Goal: Information Seeking & Learning: Find specific fact

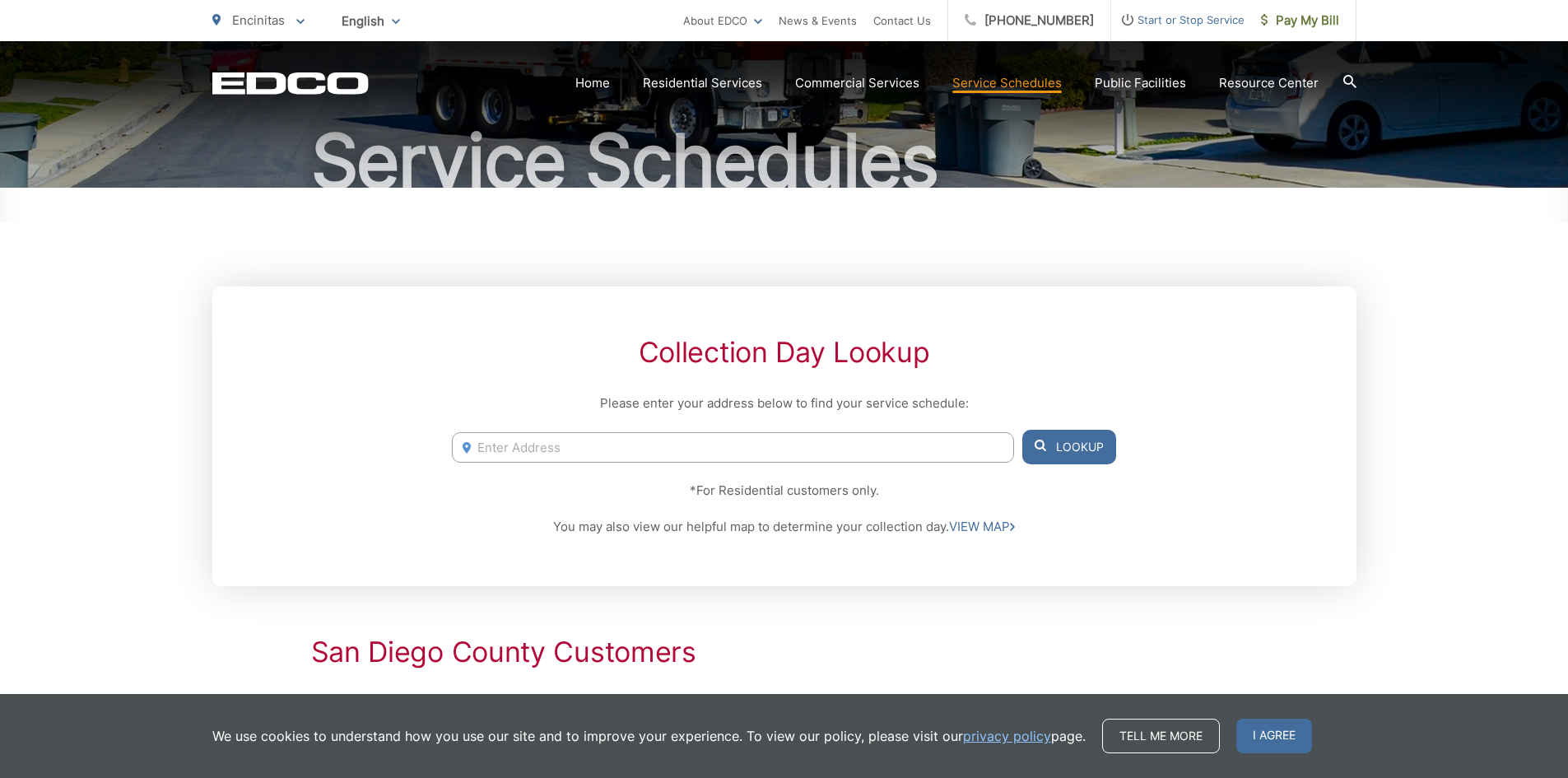
scroll to position [329, 0]
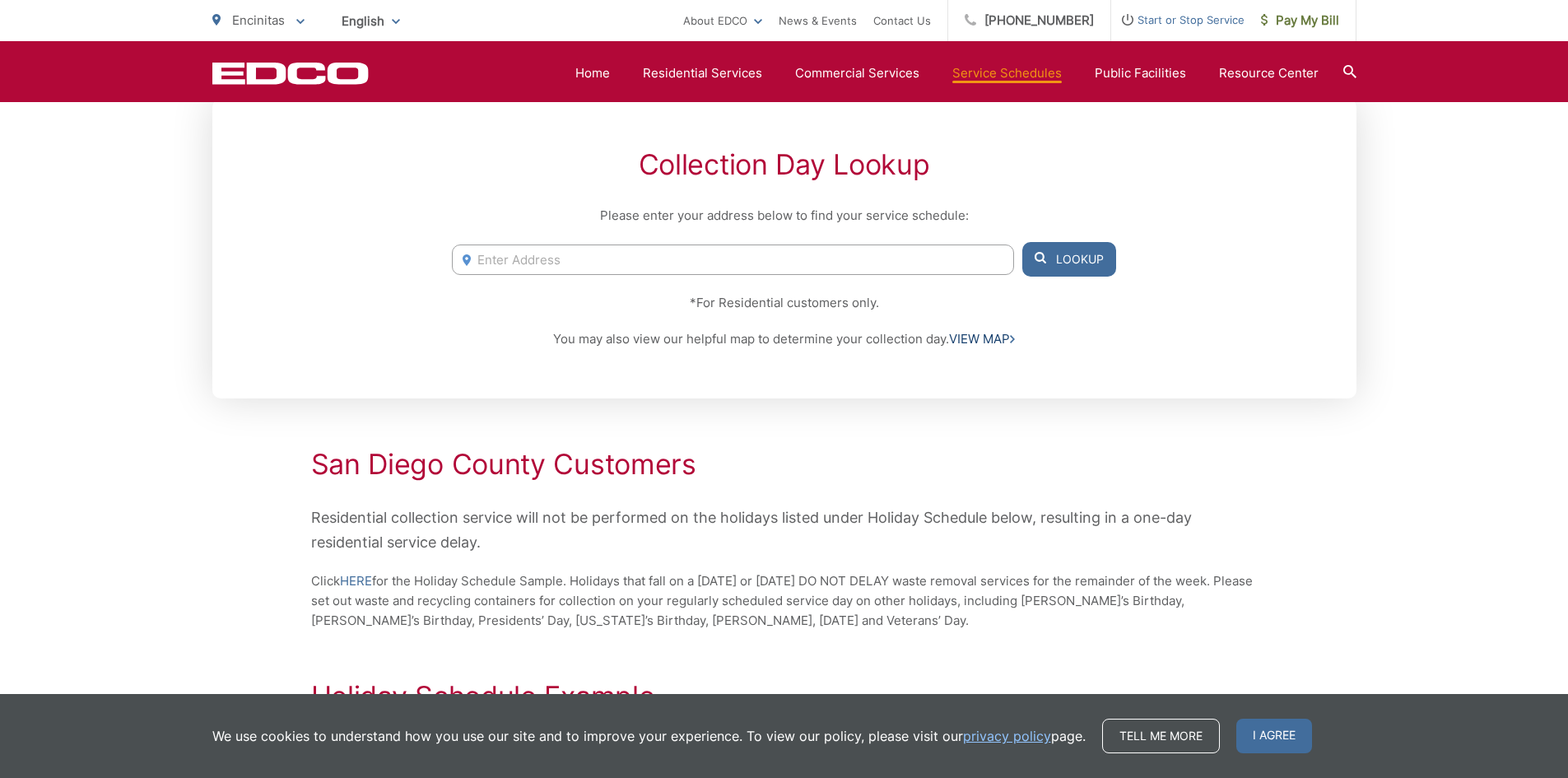
click at [986, 335] on link "VIEW MAP" at bounding box center [982, 339] width 66 height 20
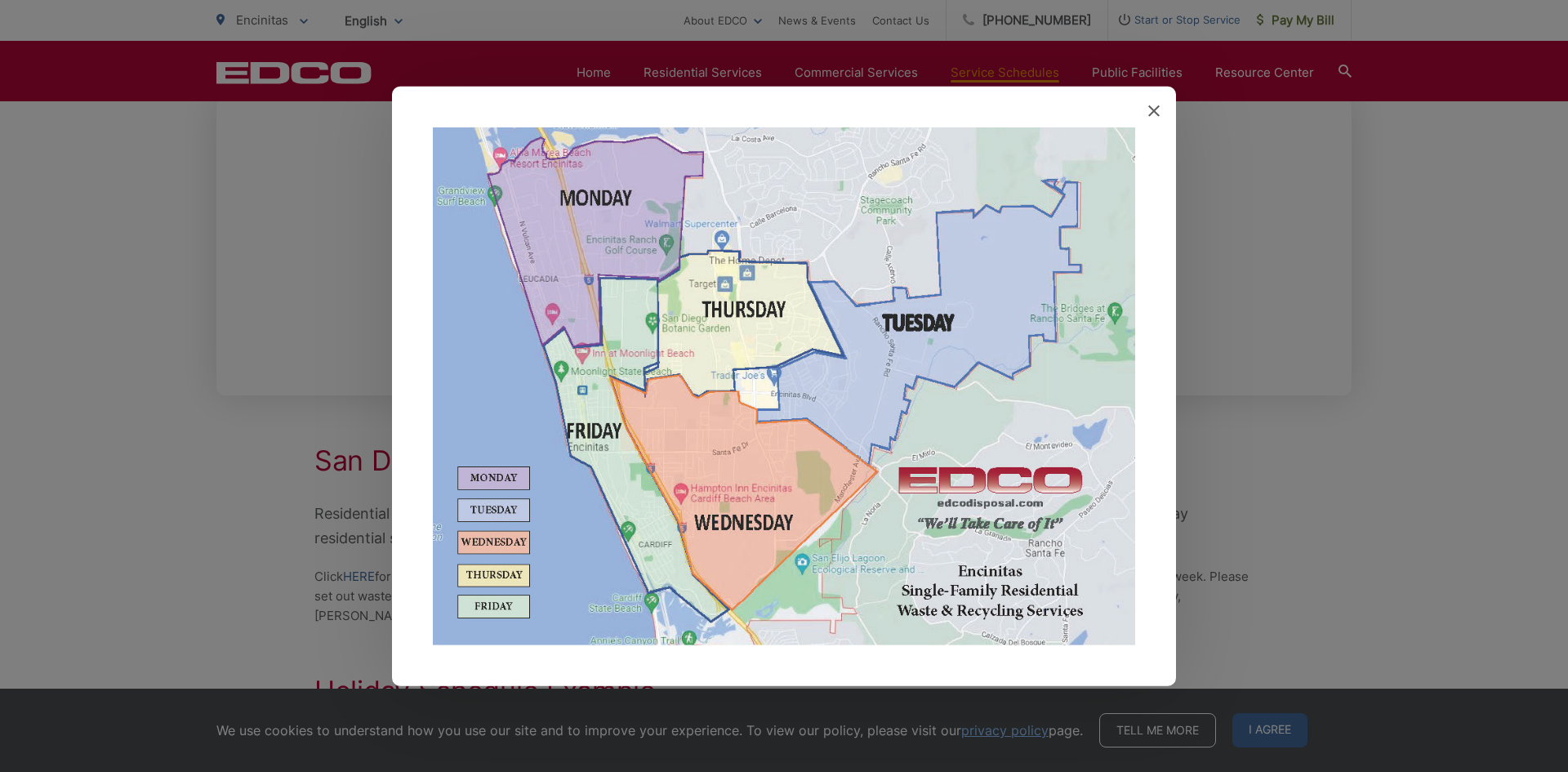
click at [675, 477] on img at bounding box center [784, 386] width 702 height 518
click at [631, 347] on img at bounding box center [784, 386] width 702 height 518
click at [1158, 109] on icon at bounding box center [1153, 110] width 11 height 11
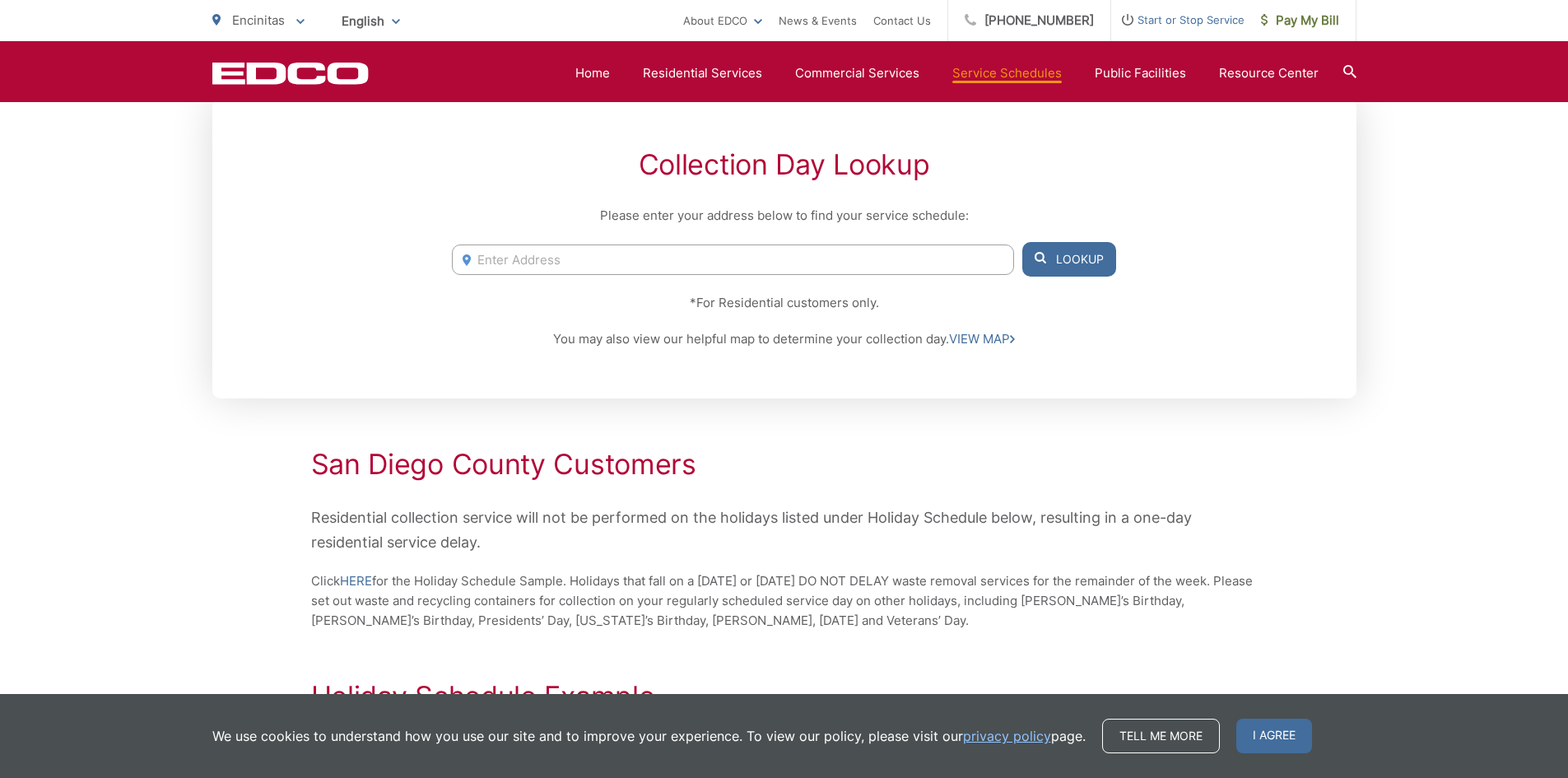
click at [628, 265] on input "Enter Address" at bounding box center [732, 259] width 562 height 31
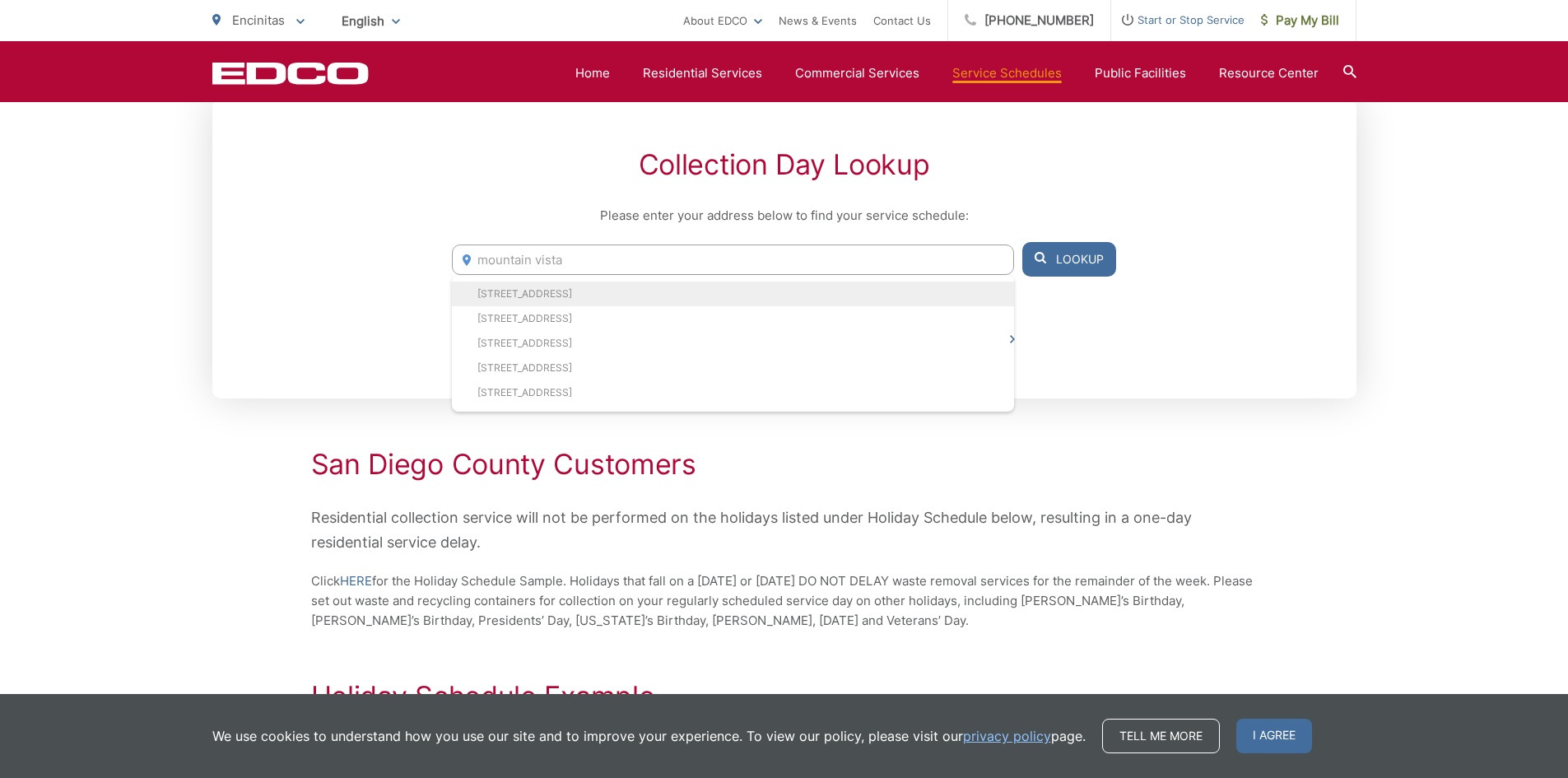
click at [615, 287] on li "2205 Mountain Vista Dr, Encinitas, CA, 92024" at bounding box center [732, 294] width 562 height 25
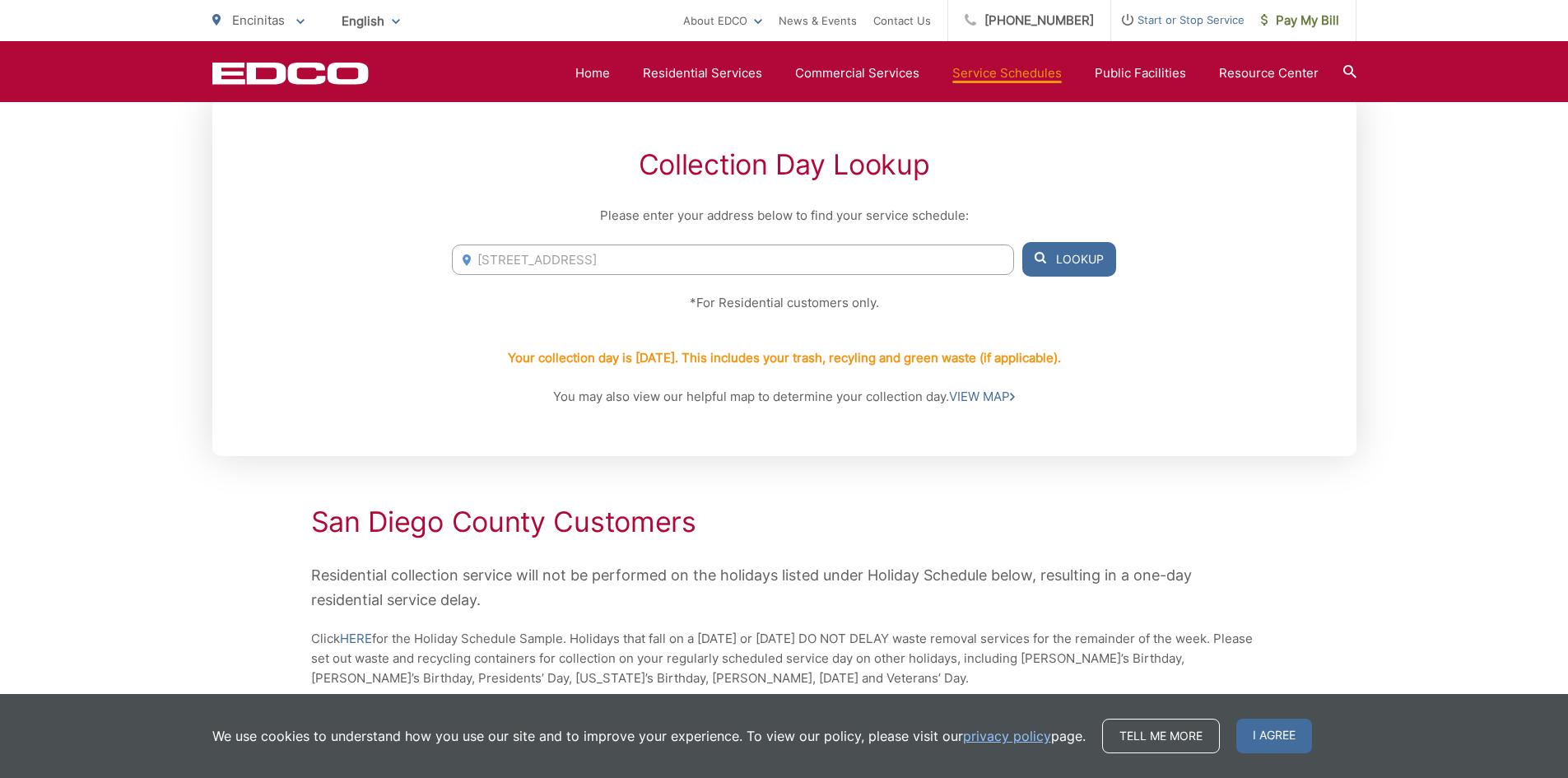
click at [716, 256] on input "2205 Mountain Vista Dr, Encinitas, CA, 92024" at bounding box center [732, 259] width 562 height 31
drag, startPoint x: 749, startPoint y: 263, endPoint x: 420, endPoint y: 256, distance: 329.1
click at [420, 256] on div "Collection Day Lookup Please enter your address below to find your service sche…" at bounding box center [784, 277] width 1144 height 357
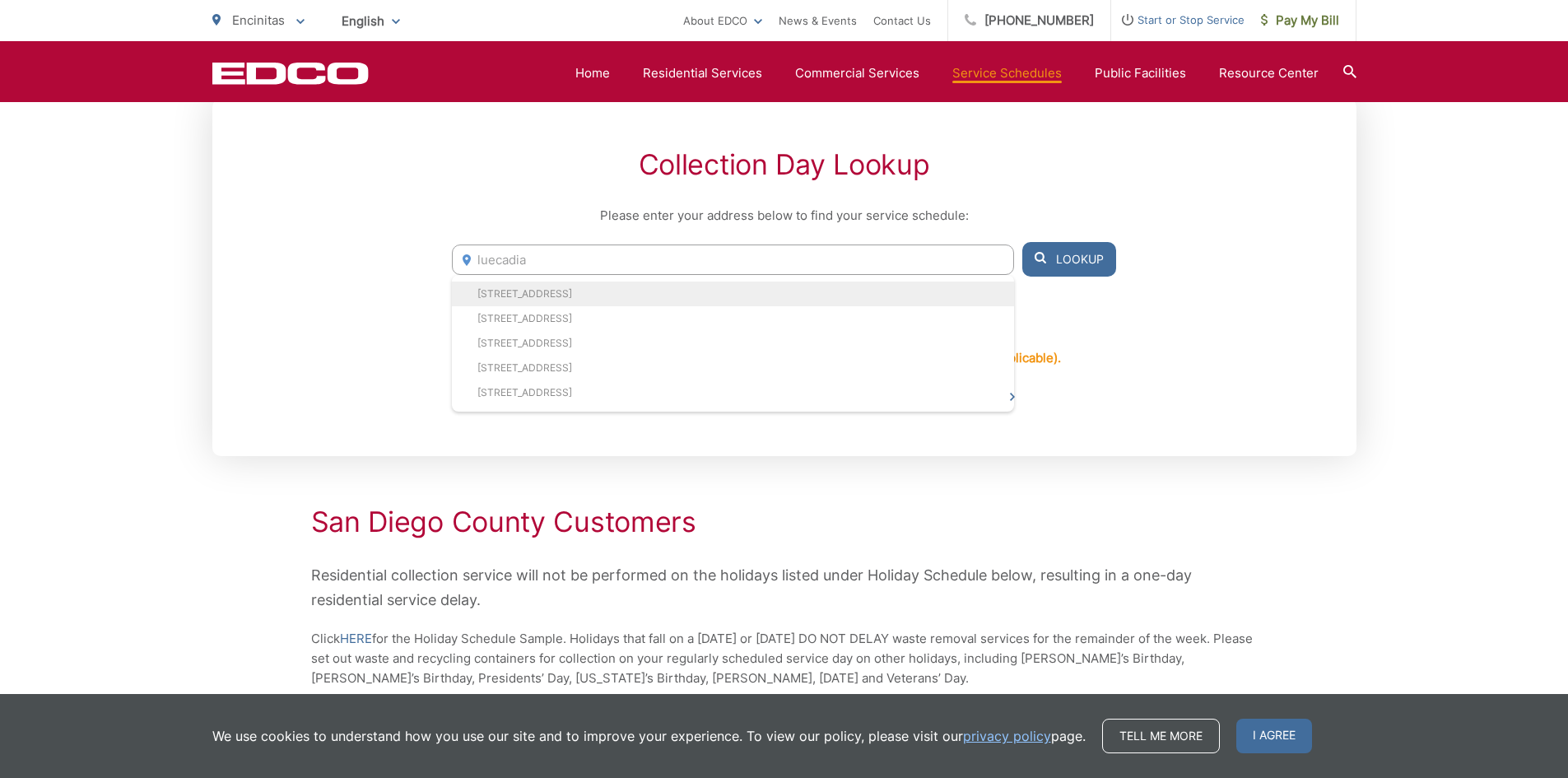
click at [534, 295] on li "595 Leucadia Village Dr, Encinitas, CA, 92024" at bounding box center [732, 294] width 562 height 25
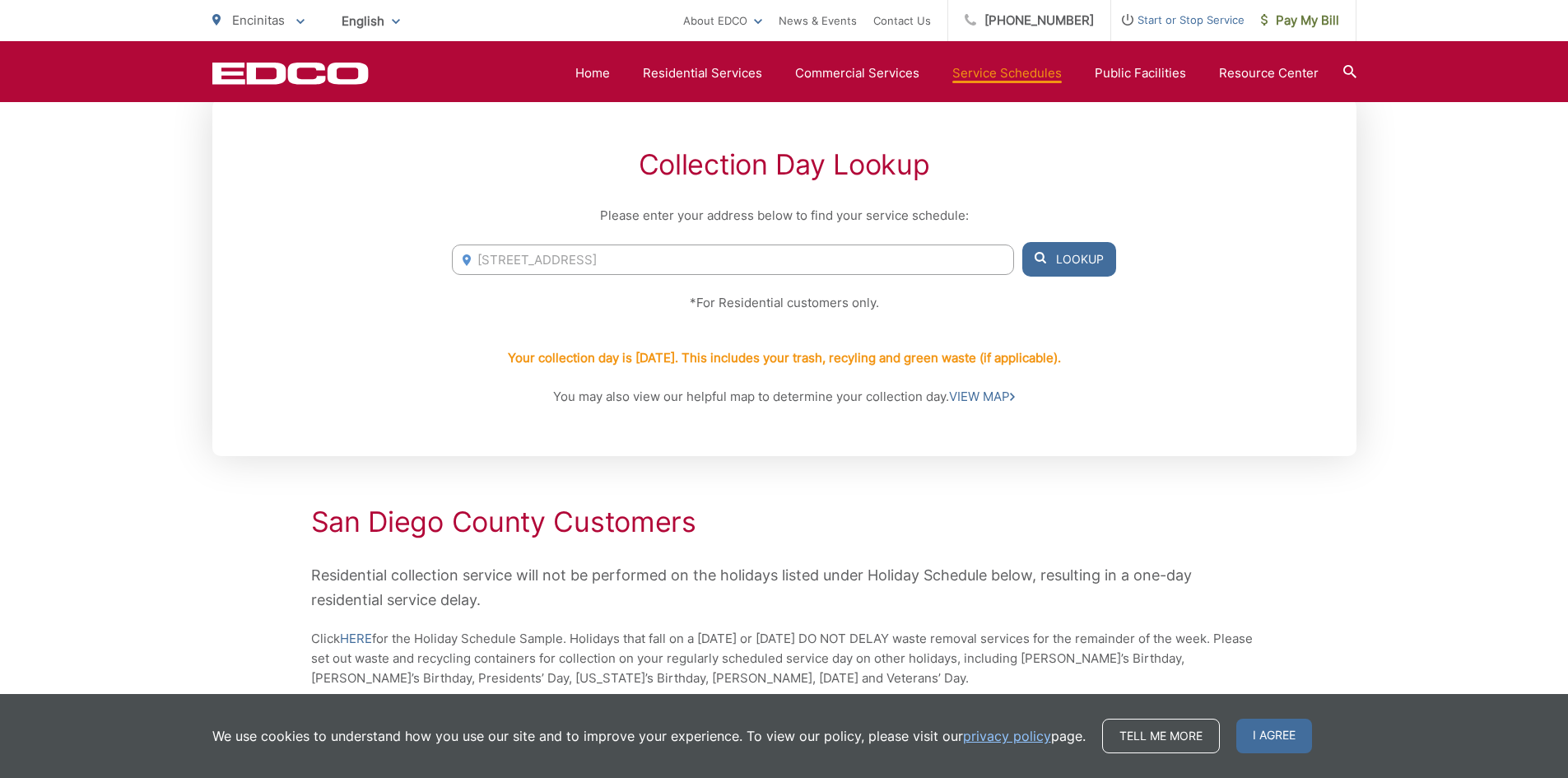
click at [604, 262] on input "595 Leucadia Village Dr, Encinitas, CA, 92024" at bounding box center [732, 259] width 562 height 31
click at [585, 296] on li "595 Leucadia Village Dr, Encinitas, CA, 92024" at bounding box center [732, 294] width 562 height 25
drag, startPoint x: 654, startPoint y: 262, endPoint x: 407, endPoint y: 260, distance: 247.0
click at [407, 260] on div "Collection Day Lookup Please enter your address below to find your service sche…" at bounding box center [784, 277] width 1144 height 357
click at [558, 259] on input "595 Leucadia Village Dr, Encinitas, CA, 92024" at bounding box center [732, 259] width 562 height 31
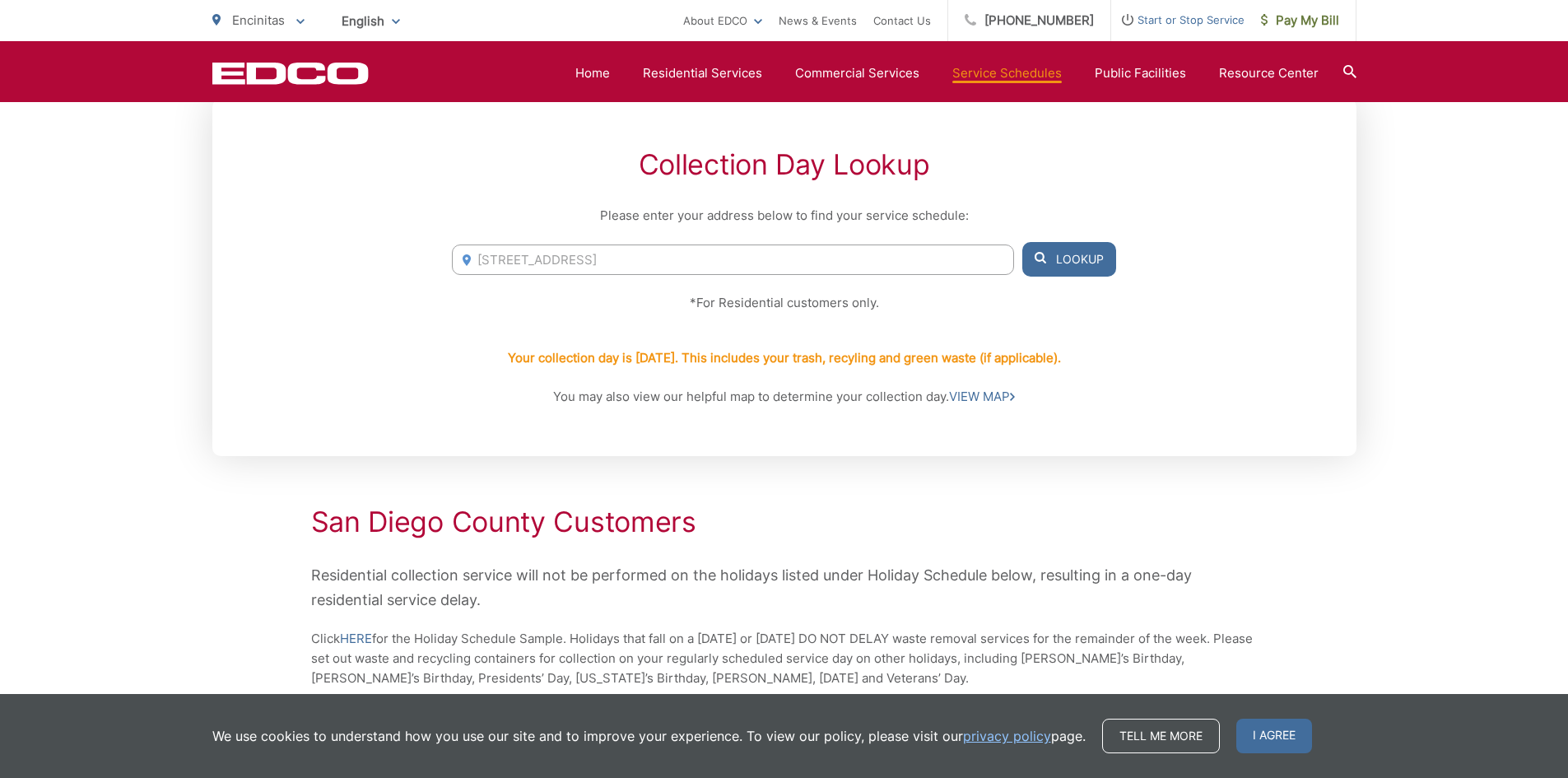
drag, startPoint x: 503, startPoint y: 258, endPoint x: 425, endPoint y: 255, distance: 78.1
click at [425, 255] on div "Collection Day Lookup Please enter your address below to find your service sche…" at bounding box center [784, 277] width 1144 height 357
drag, startPoint x: 534, startPoint y: 256, endPoint x: 927, endPoint y: 277, distance: 393.6
click at [927, 275] on div "Leucadia Village Dr, Encinitas, CA, 92024 595 Leucadia Village Dr, Encinitas, C…" at bounding box center [732, 259] width 562 height 31
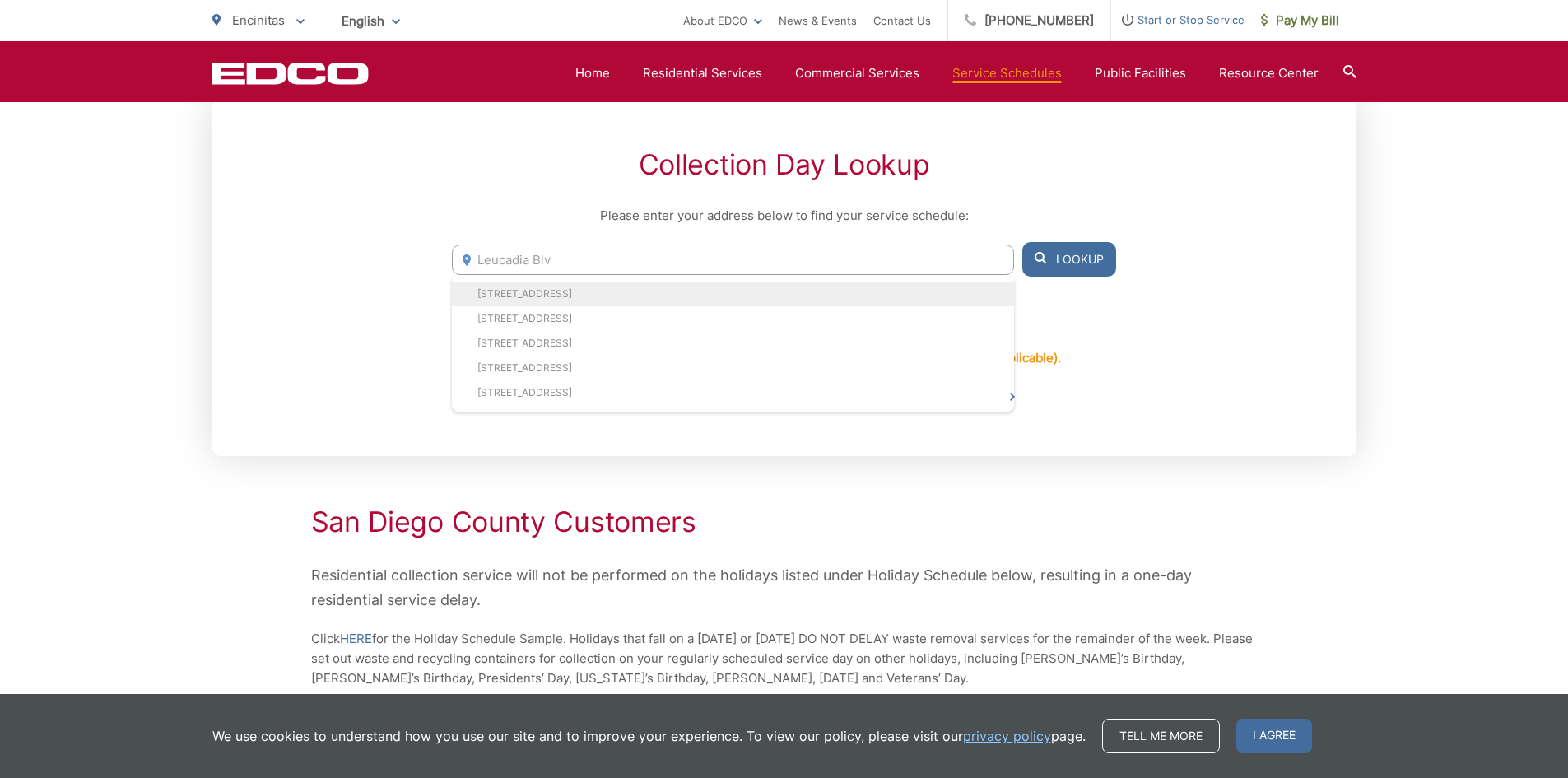
click at [721, 281] on li "1037 Leucadia Blvd, Encinitas, CA, 92024" at bounding box center [732, 294] width 562 height 25
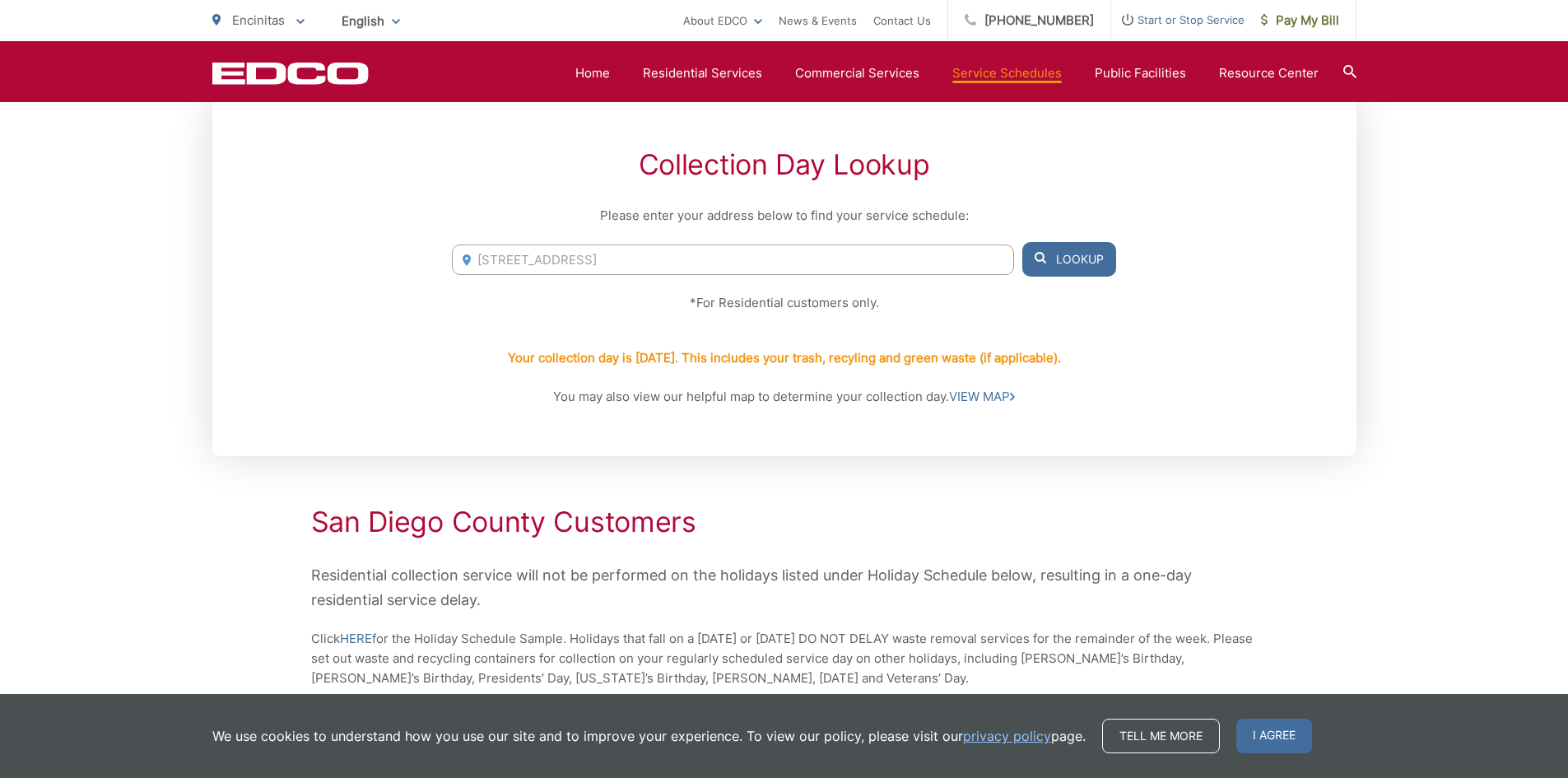
click at [1080, 256] on button "Lookup" at bounding box center [1069, 259] width 94 height 34
click at [1052, 256] on button "Lookup" at bounding box center [1069, 259] width 94 height 34
drag, startPoint x: 735, startPoint y: 257, endPoint x: 322, endPoint y: 257, distance: 413.0
click at [322, 257] on div "Collection Day Lookup Please enter your address below to find your service sche…" at bounding box center [784, 277] width 1144 height 357
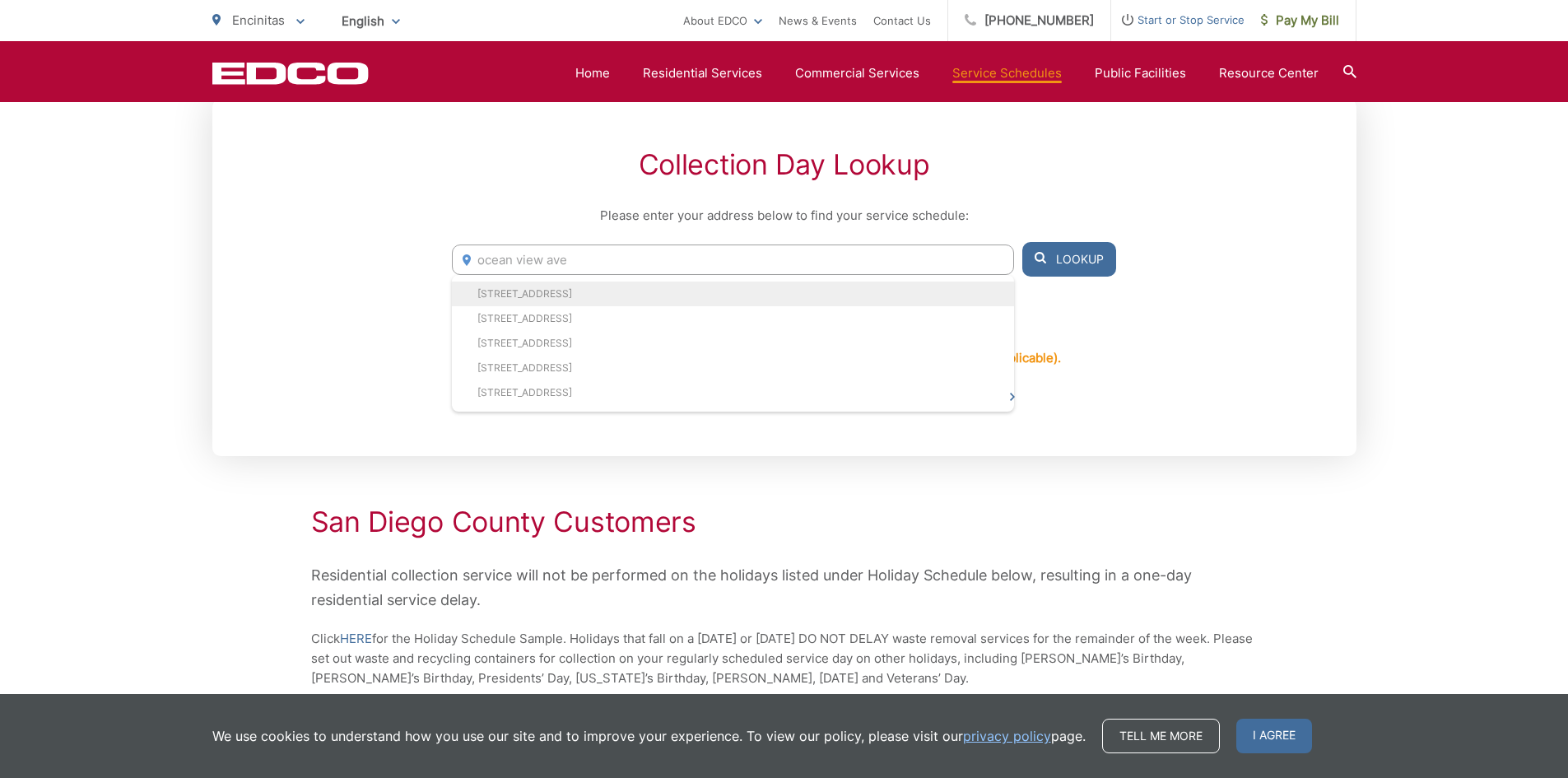
click at [628, 285] on li "965 Ocean View Ave, Encinitas, CA, 92024" at bounding box center [732, 294] width 562 height 25
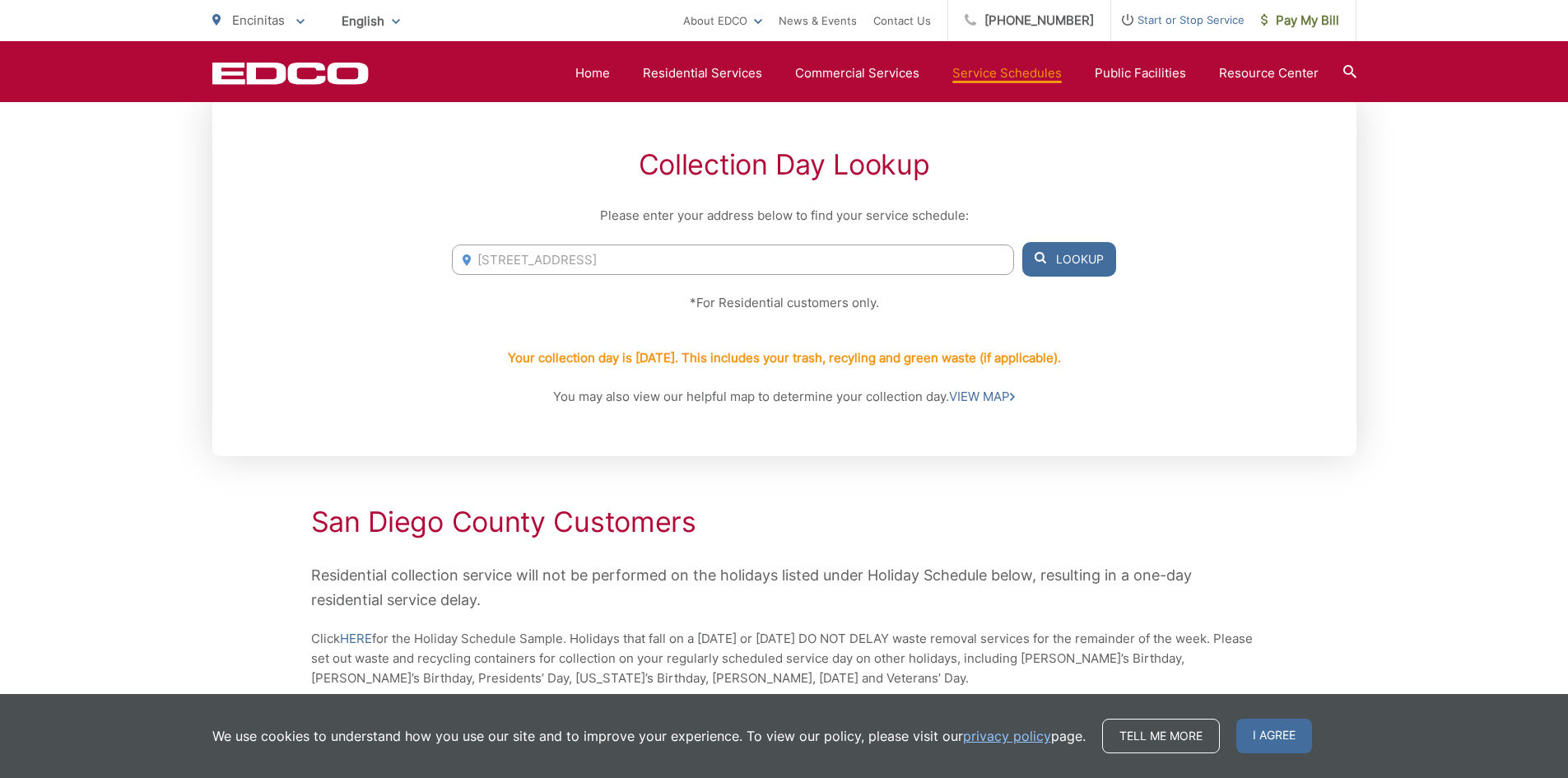
click at [1096, 262] on button "Lookup" at bounding box center [1069, 259] width 94 height 34
click at [1082, 256] on button "Lookup" at bounding box center [1069, 259] width 94 height 34
drag, startPoint x: 739, startPoint y: 257, endPoint x: 285, endPoint y: 256, distance: 454.0
click at [285, 256] on div "Collection Day Lookup Please enter your address below to find your service sche…" at bounding box center [784, 277] width 1144 height 357
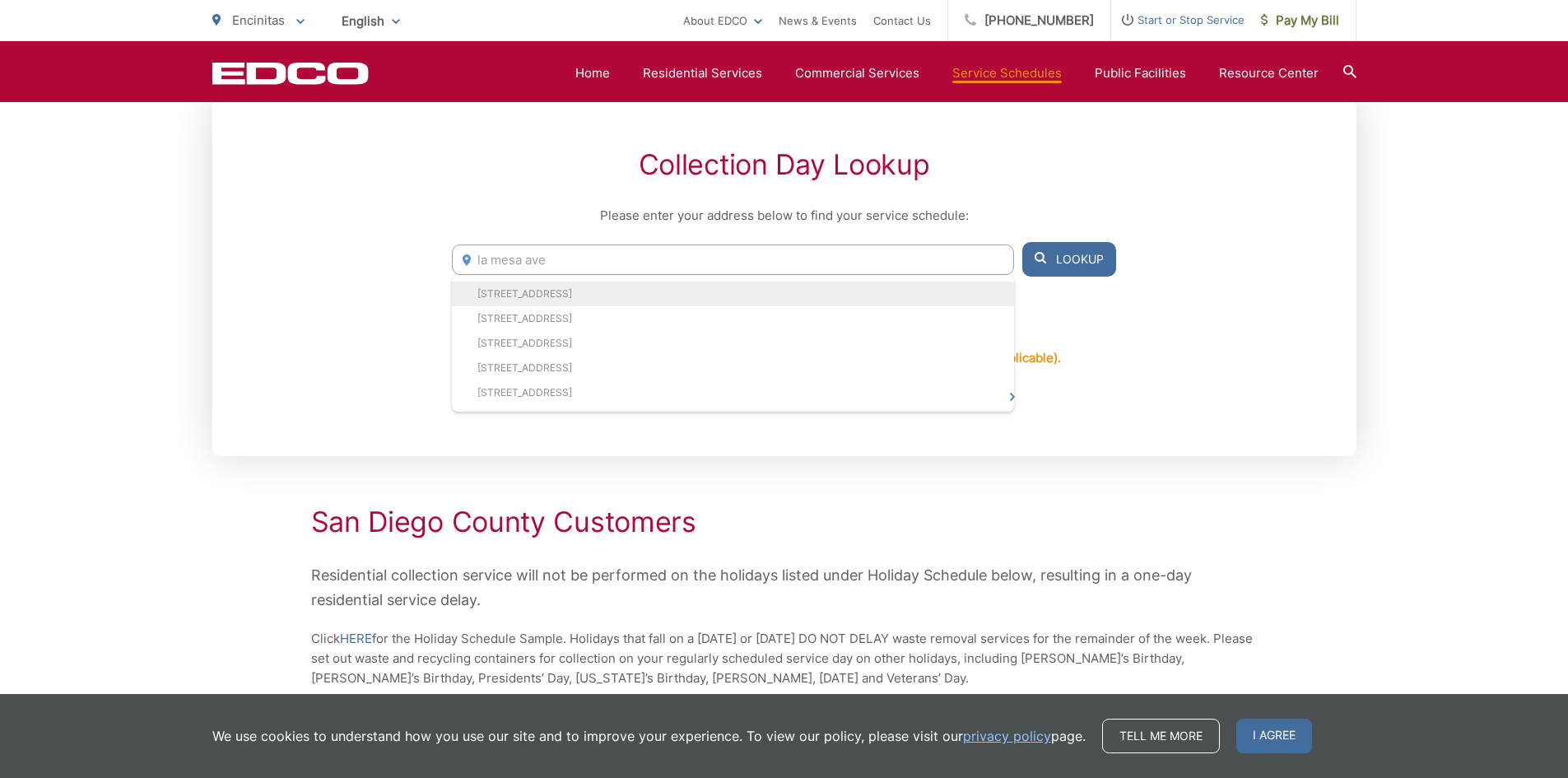
click at [515, 294] on li "514 La Mesa Ave, Encinitas, CA, 92024" at bounding box center [732, 294] width 562 height 25
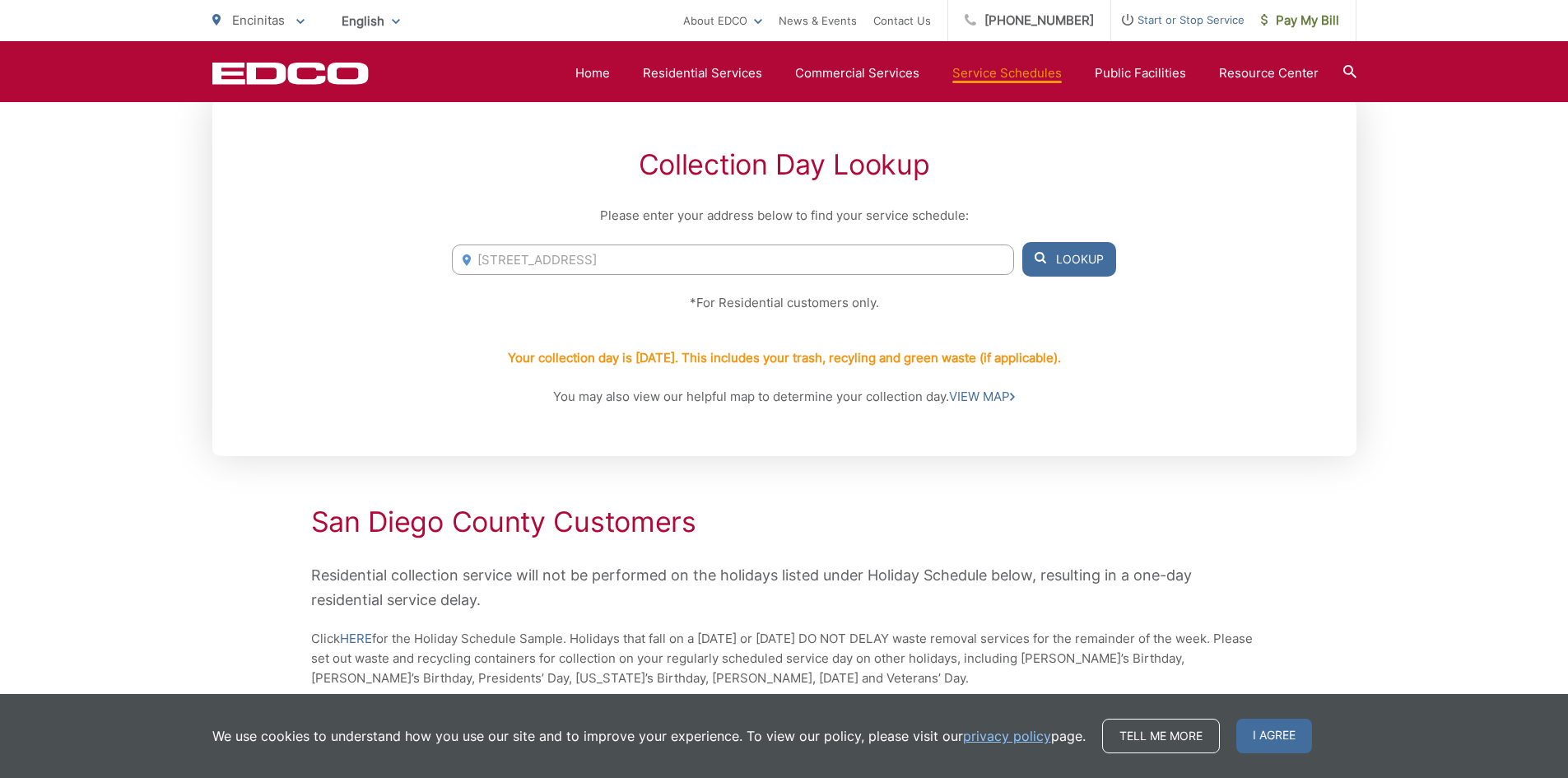
click at [1049, 252] on button "Lookup" at bounding box center [1069, 259] width 94 height 34
click at [1093, 258] on button "Lookup" at bounding box center [1069, 259] width 94 height 34
drag, startPoint x: 708, startPoint y: 256, endPoint x: 284, endPoint y: 263, distance: 424.1
click at [284, 263] on div "Collection Day Lookup Please enter your address below to find your service sche…" at bounding box center [784, 277] width 1144 height 357
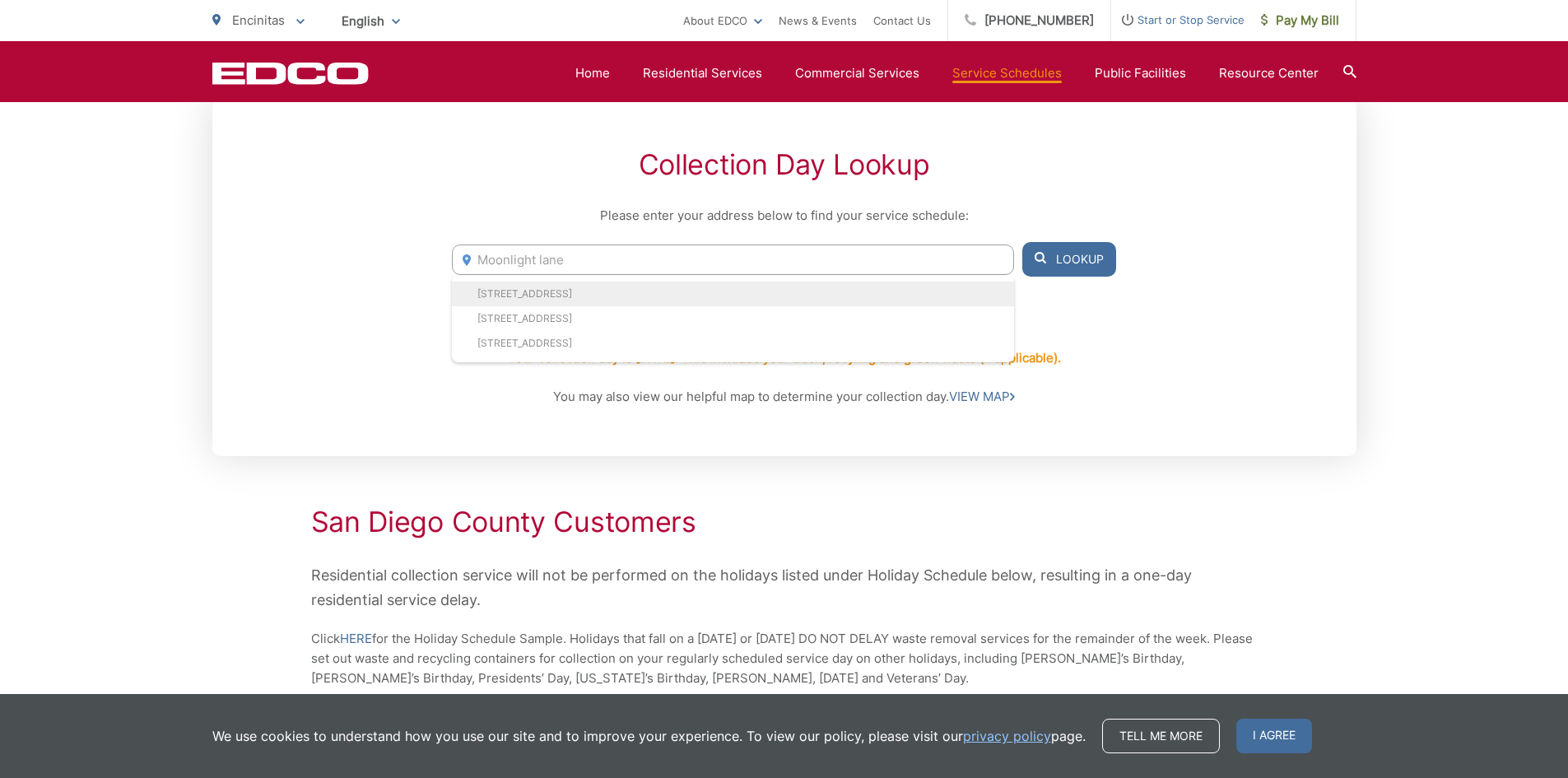
click at [575, 291] on li "462 Moonlight Lane, Encinitas, CA, 92024" at bounding box center [732, 294] width 562 height 25
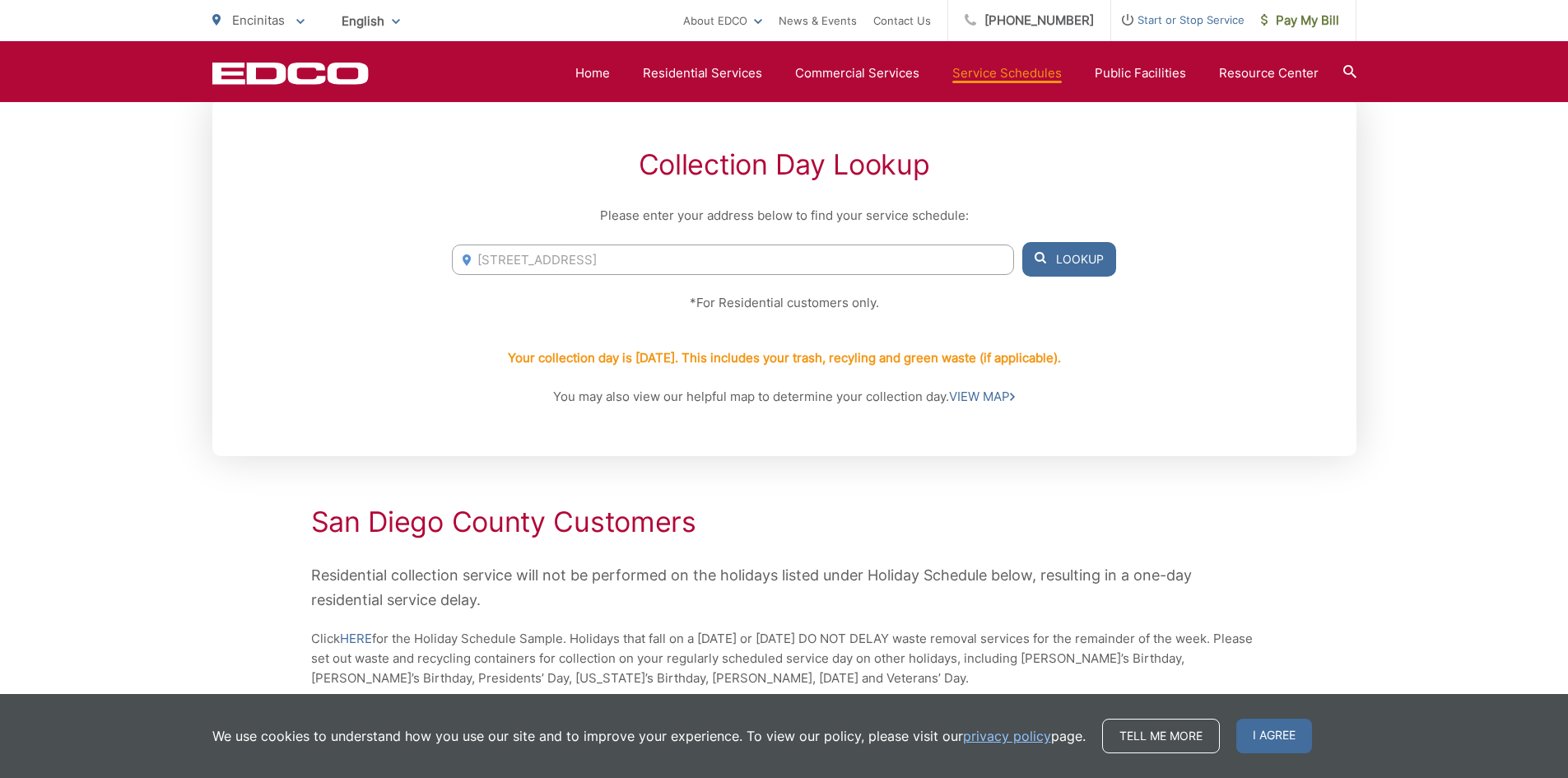
click at [1079, 259] on button "Lookup" at bounding box center [1069, 259] width 94 height 34
drag, startPoint x: 740, startPoint y: 264, endPoint x: 242, endPoint y: 264, distance: 498.0
click at [242, 264] on div "Collection Day Lookup Please enter your address below to find your service sche…" at bounding box center [784, 277] width 1144 height 357
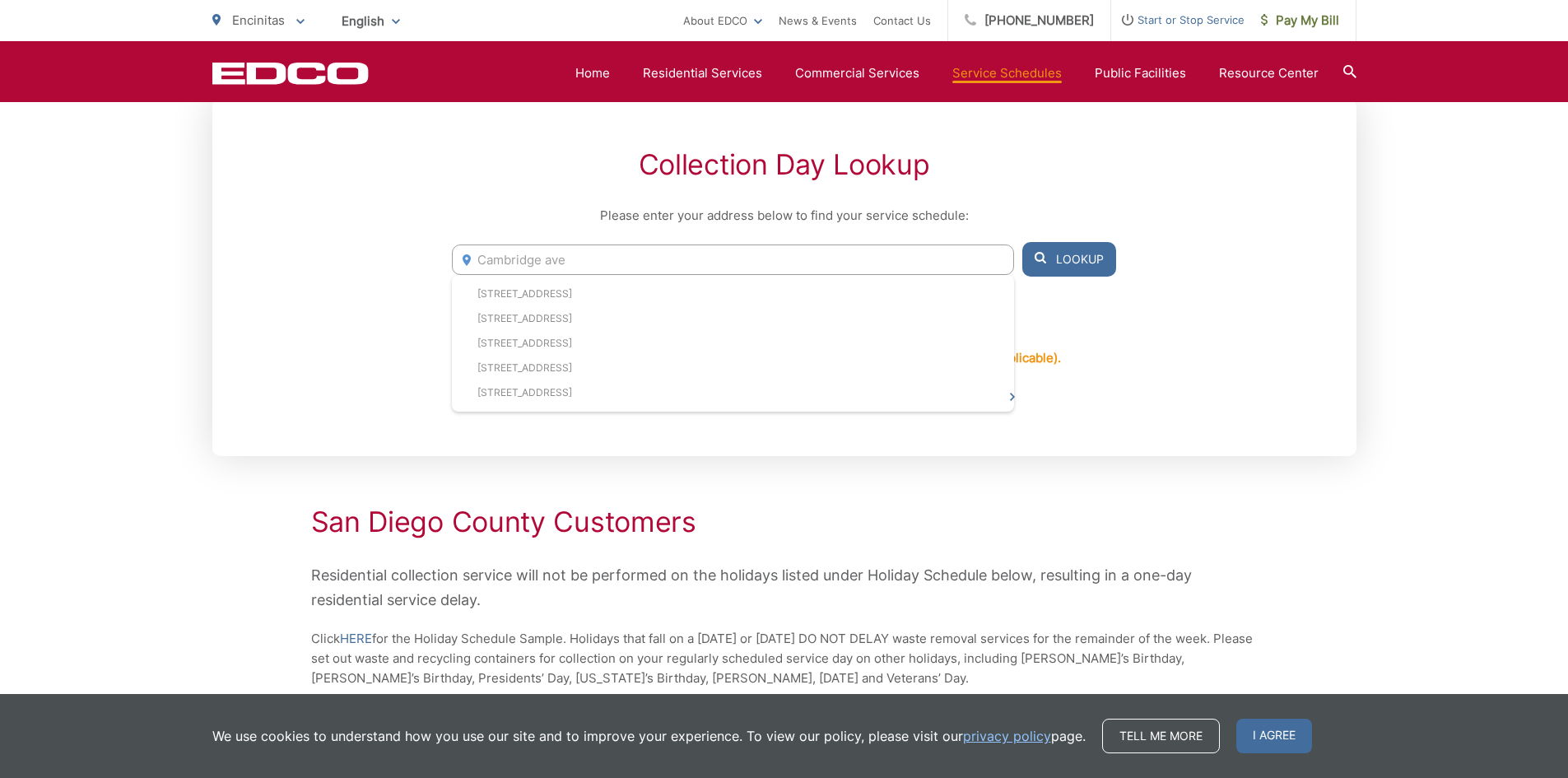
click at [598, 262] on input "Cambridge ave" at bounding box center [732, 259] width 562 height 31
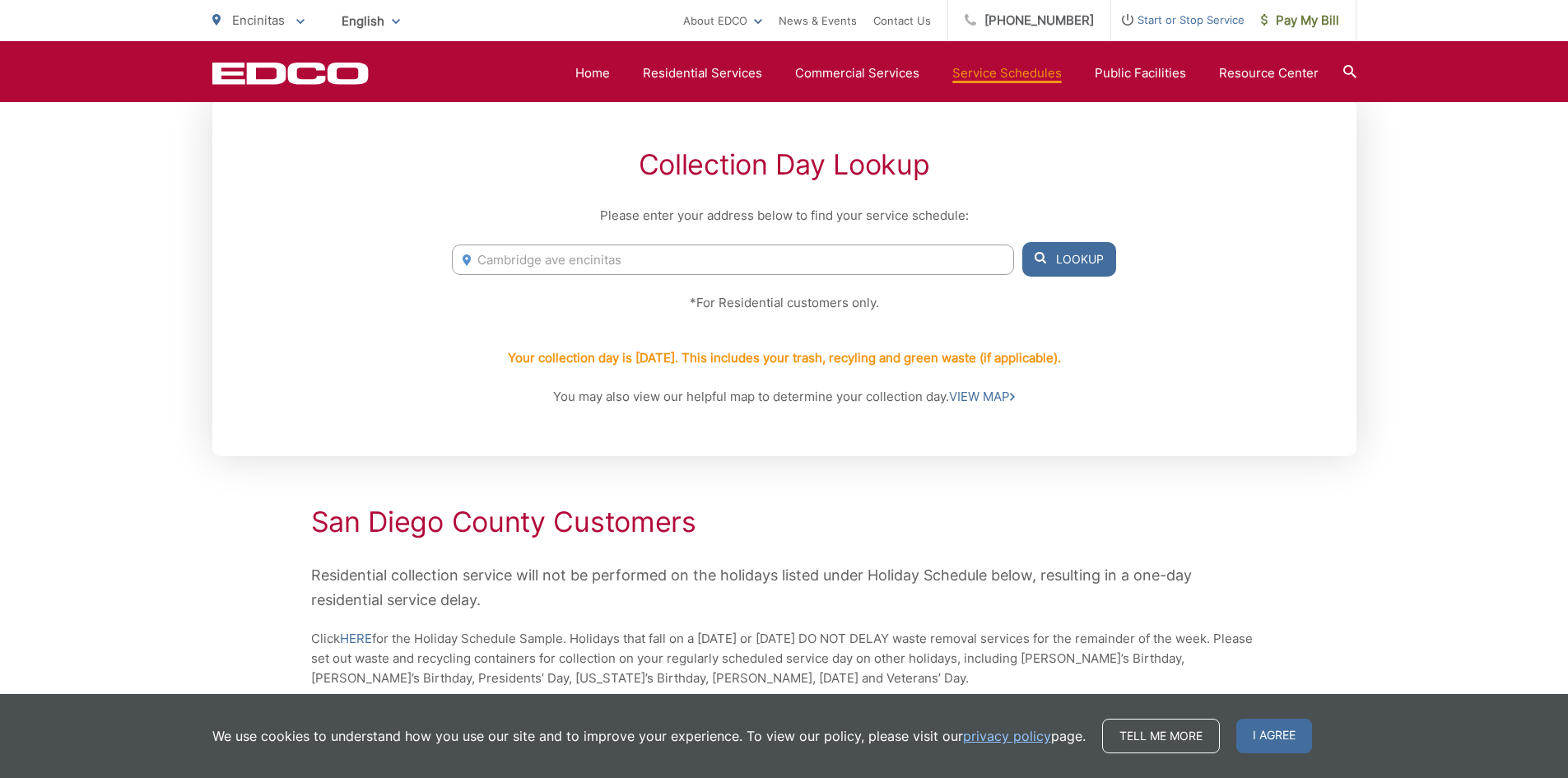
click at [1080, 261] on button "Lookup" at bounding box center [1069, 259] width 94 height 34
drag, startPoint x: 639, startPoint y: 251, endPoint x: 633, endPoint y: 278, distance: 27.7
click at [639, 251] on input "Cambridge ave encinitas" at bounding box center [732, 259] width 562 height 31
drag, startPoint x: 634, startPoint y: 267, endPoint x: 425, endPoint y: 270, distance: 209.0
click at [425, 270] on div "Collection Day Lookup Please enter your address below to find your service sche…" at bounding box center [784, 277] width 1144 height 357
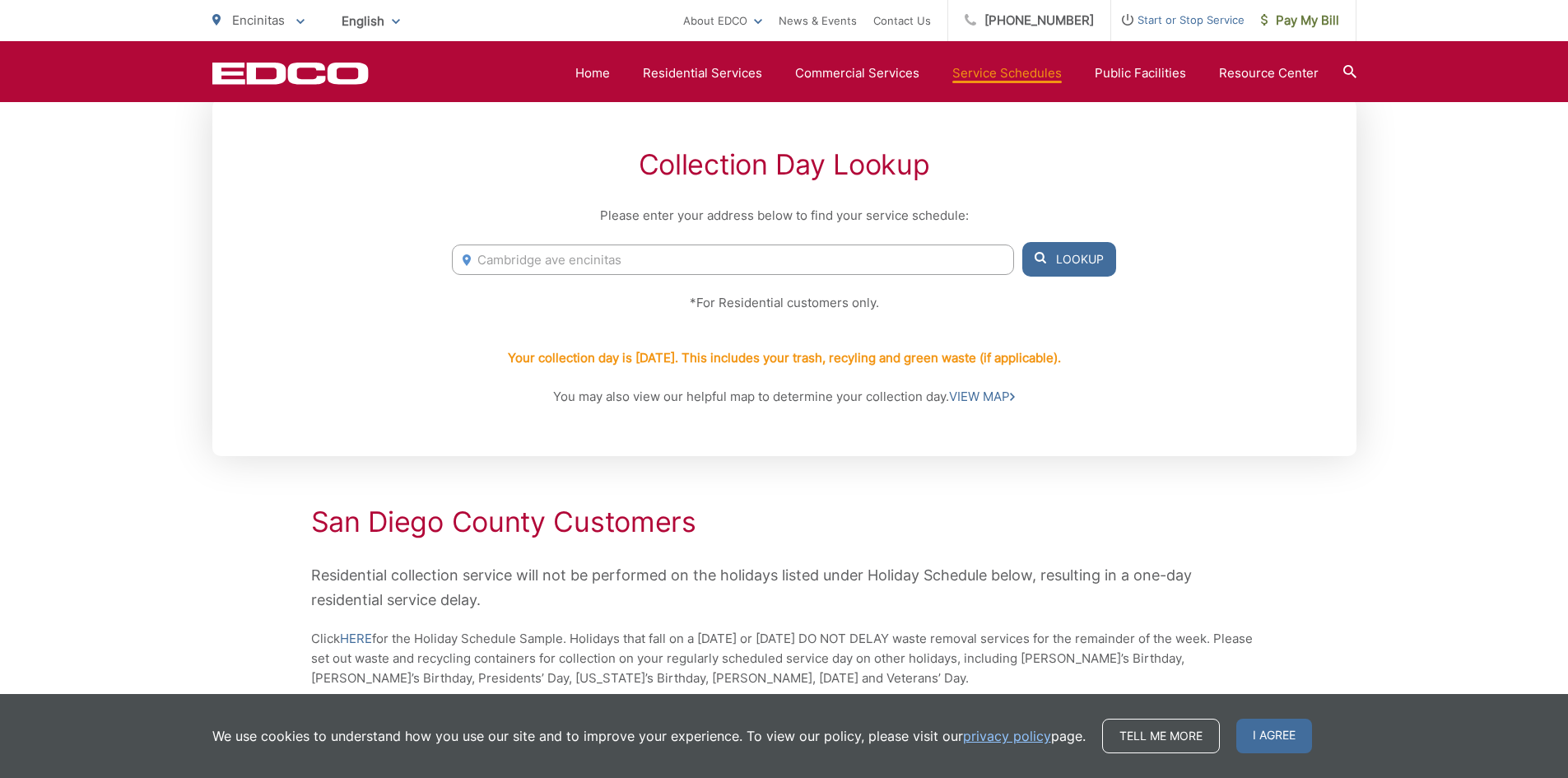
click at [645, 261] on input "Cambridge ave encinitas" at bounding box center [732, 259] width 562 height 31
drag, startPoint x: 649, startPoint y: 256, endPoint x: 272, endPoint y: 233, distance: 377.7
click at [272, 233] on div "Collection Day Lookup Please enter your address below to find your service sche…" at bounding box center [784, 277] width 1144 height 357
paste input "MONTGOMERY AVENUE"
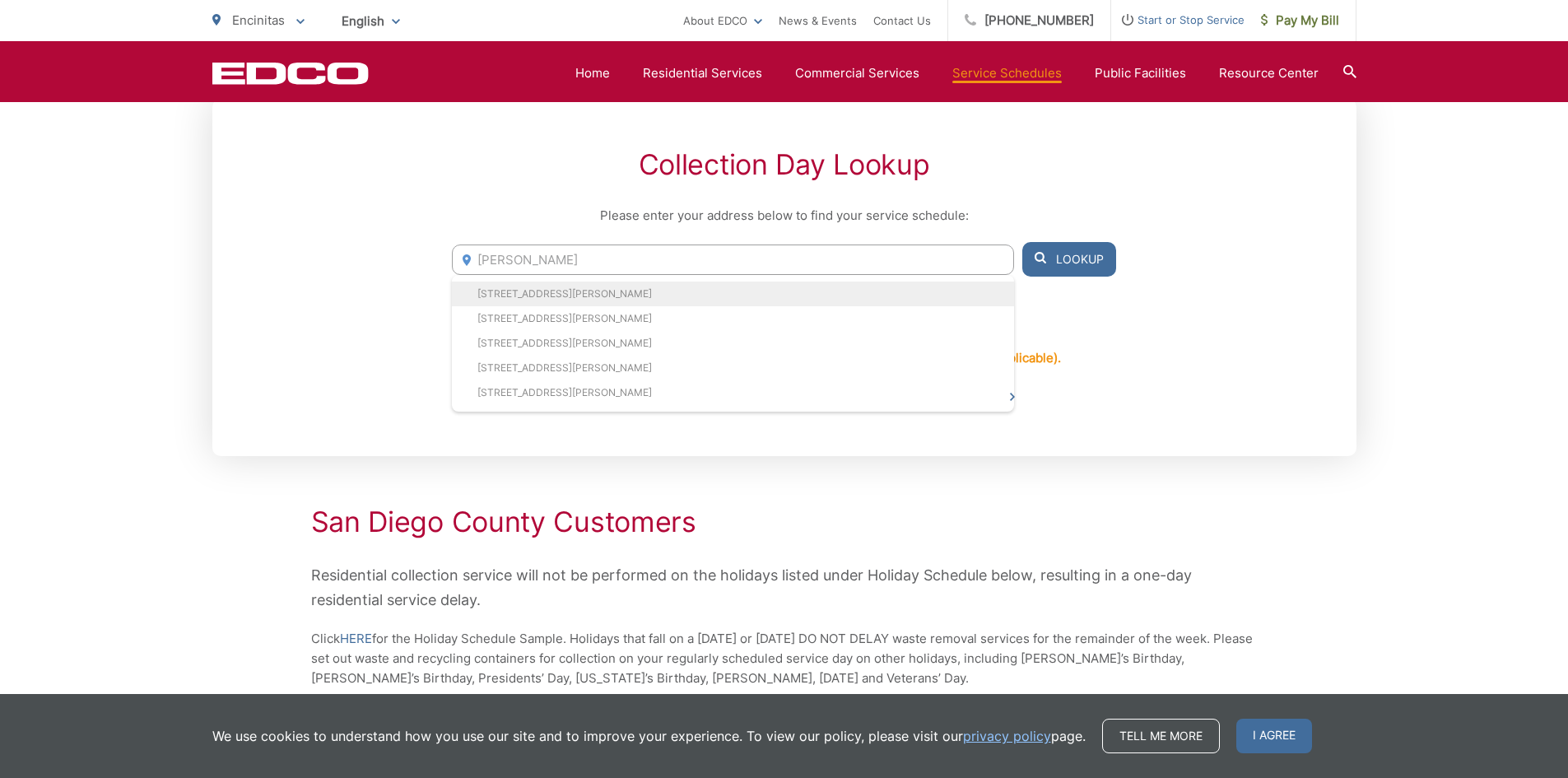
click at [609, 300] on li "2600 Montgomery Ave, Cardiff, CA, 92007" at bounding box center [732, 294] width 562 height 25
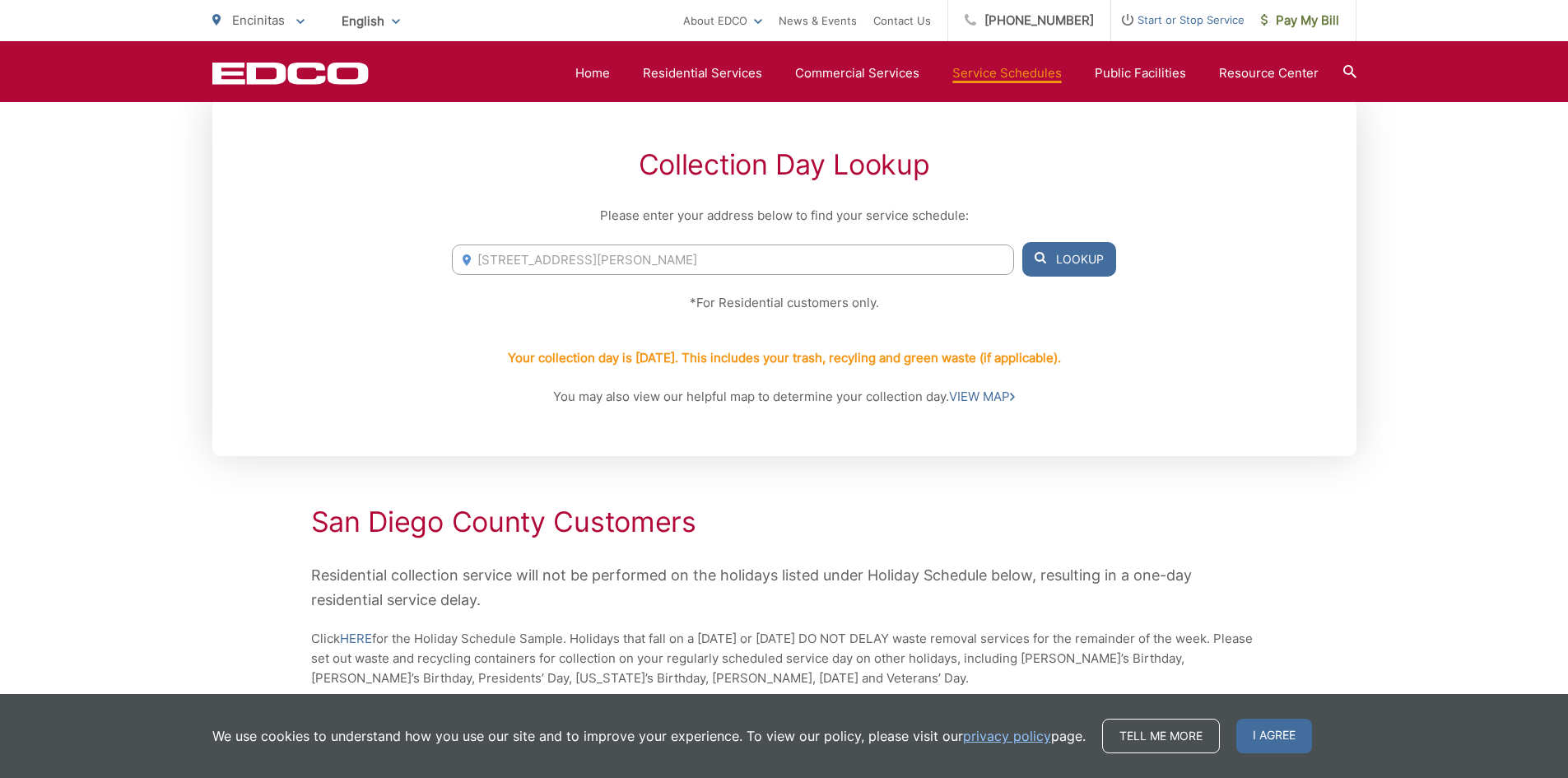
click at [1057, 262] on button "Lookup" at bounding box center [1069, 259] width 94 height 34
drag, startPoint x: 738, startPoint y: 263, endPoint x: 294, endPoint y: 261, distance: 444.0
click at [294, 261] on div "Collection Day Lookup Please enter your address below to find your service sche…" at bounding box center [784, 277] width 1144 height 357
paste input "EUCALYPTUS AVENUE"
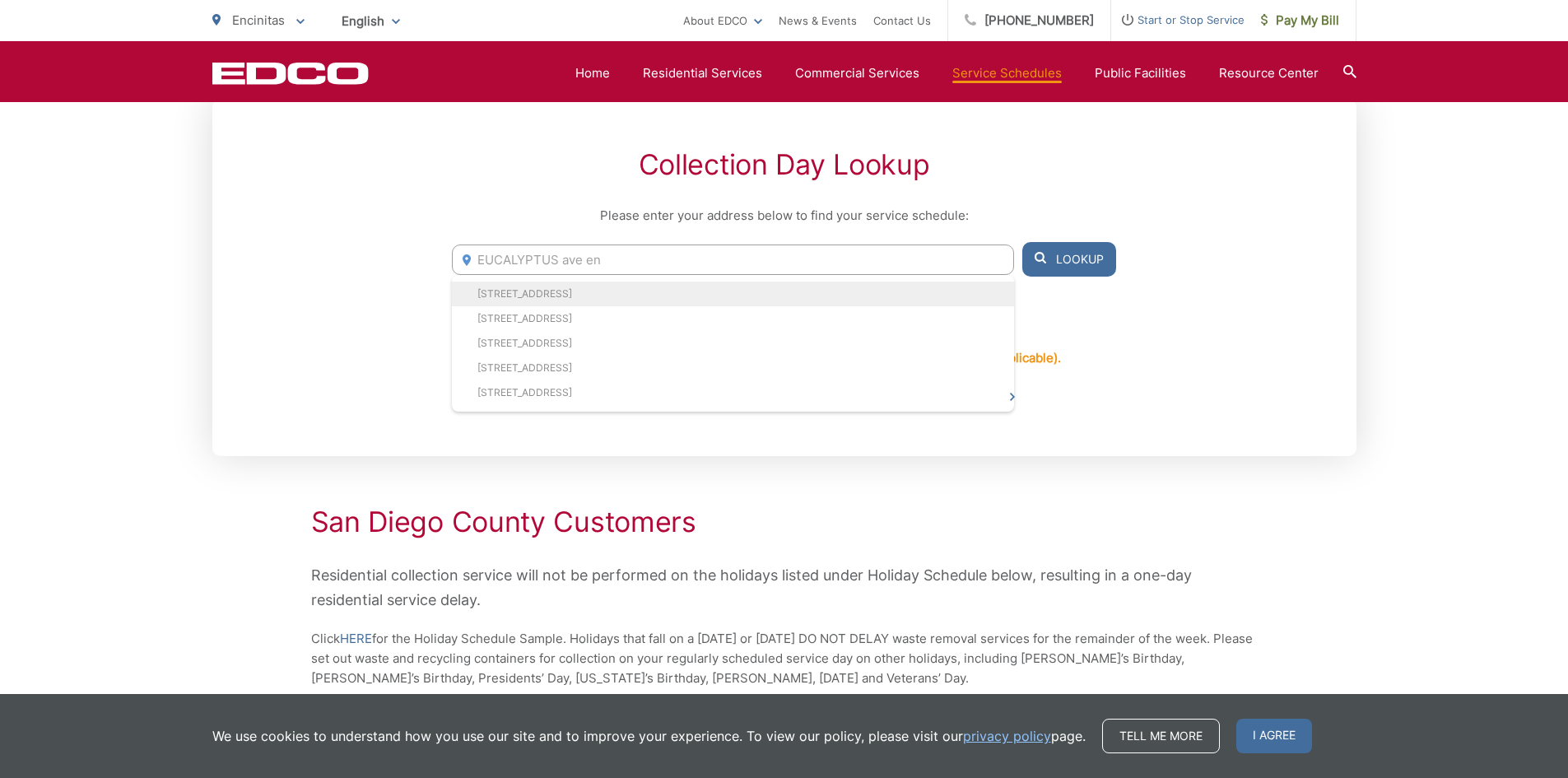
click at [652, 291] on li "1885 Eucalyptus Ave, Encinitas, CA, 92024" at bounding box center [732, 294] width 562 height 25
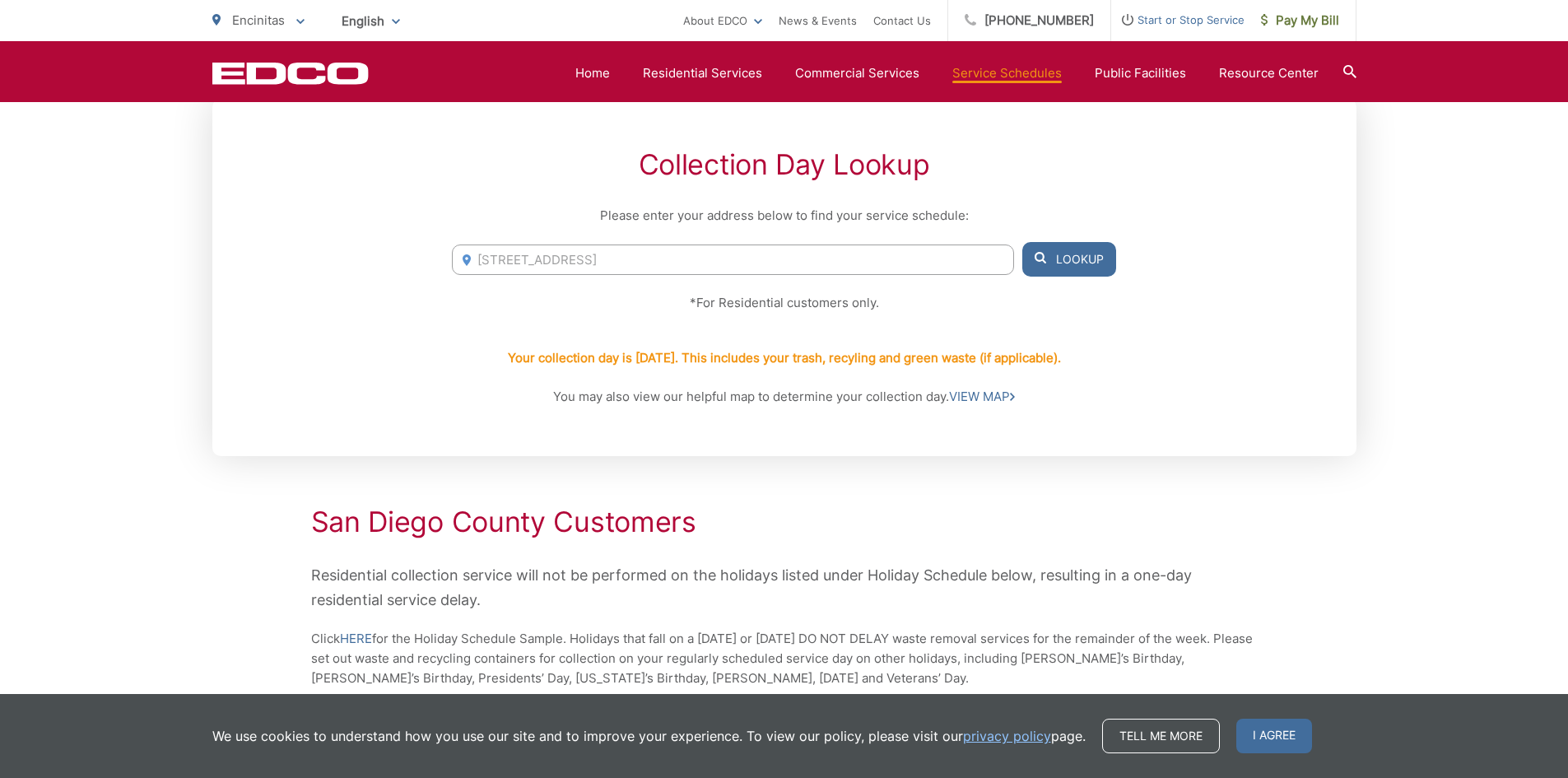
drag, startPoint x: 749, startPoint y: 258, endPoint x: 130, endPoint y: 279, distance: 619.4
click at [130, 279] on div "Service Schedules Collection Day Lookup Please enter your address below to find…" at bounding box center [784, 690] width 1568 height 1957
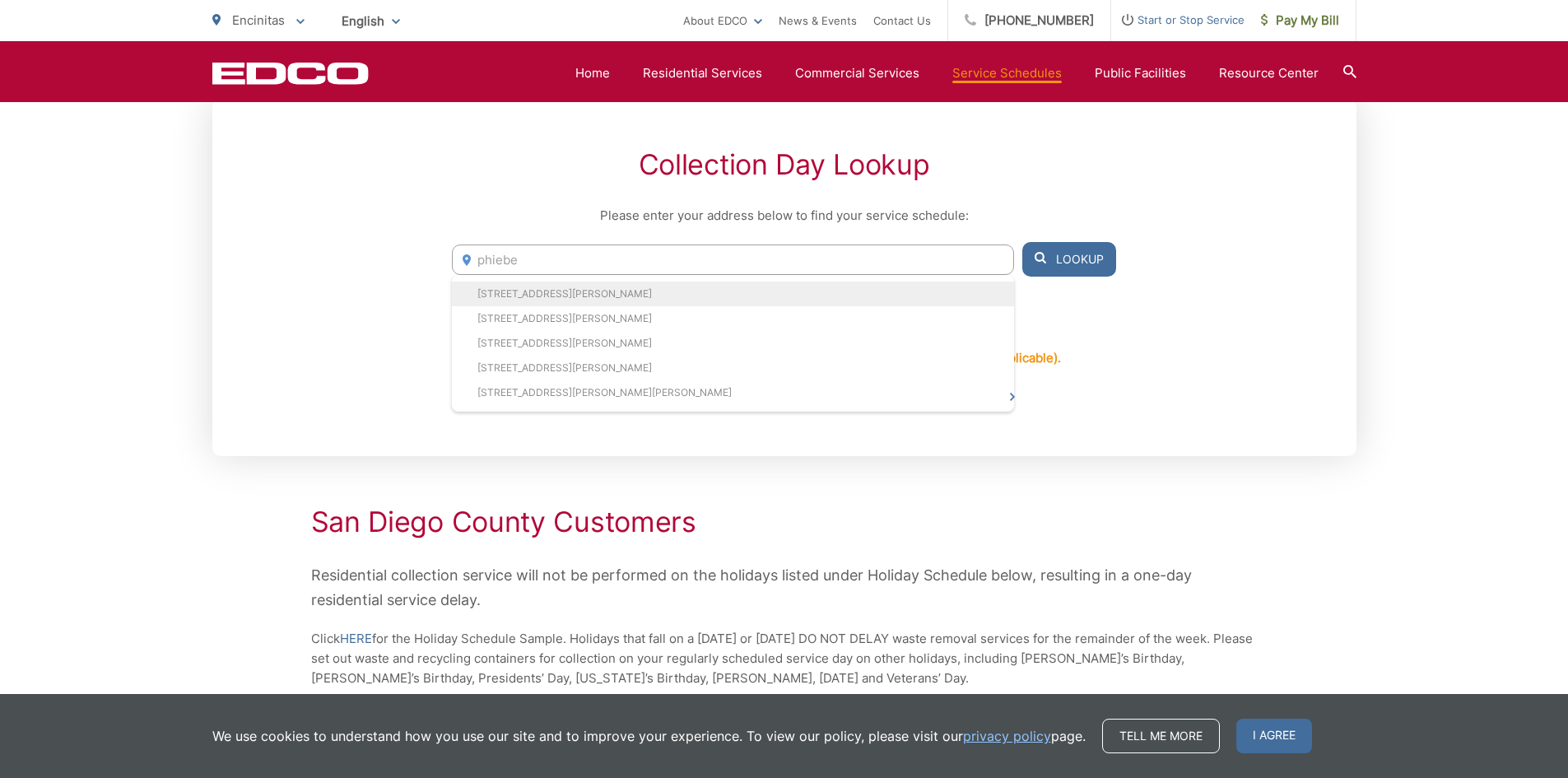
click at [534, 294] on li "185 Phoebe St, Encinitas, CA, 92024" at bounding box center [732, 294] width 562 height 25
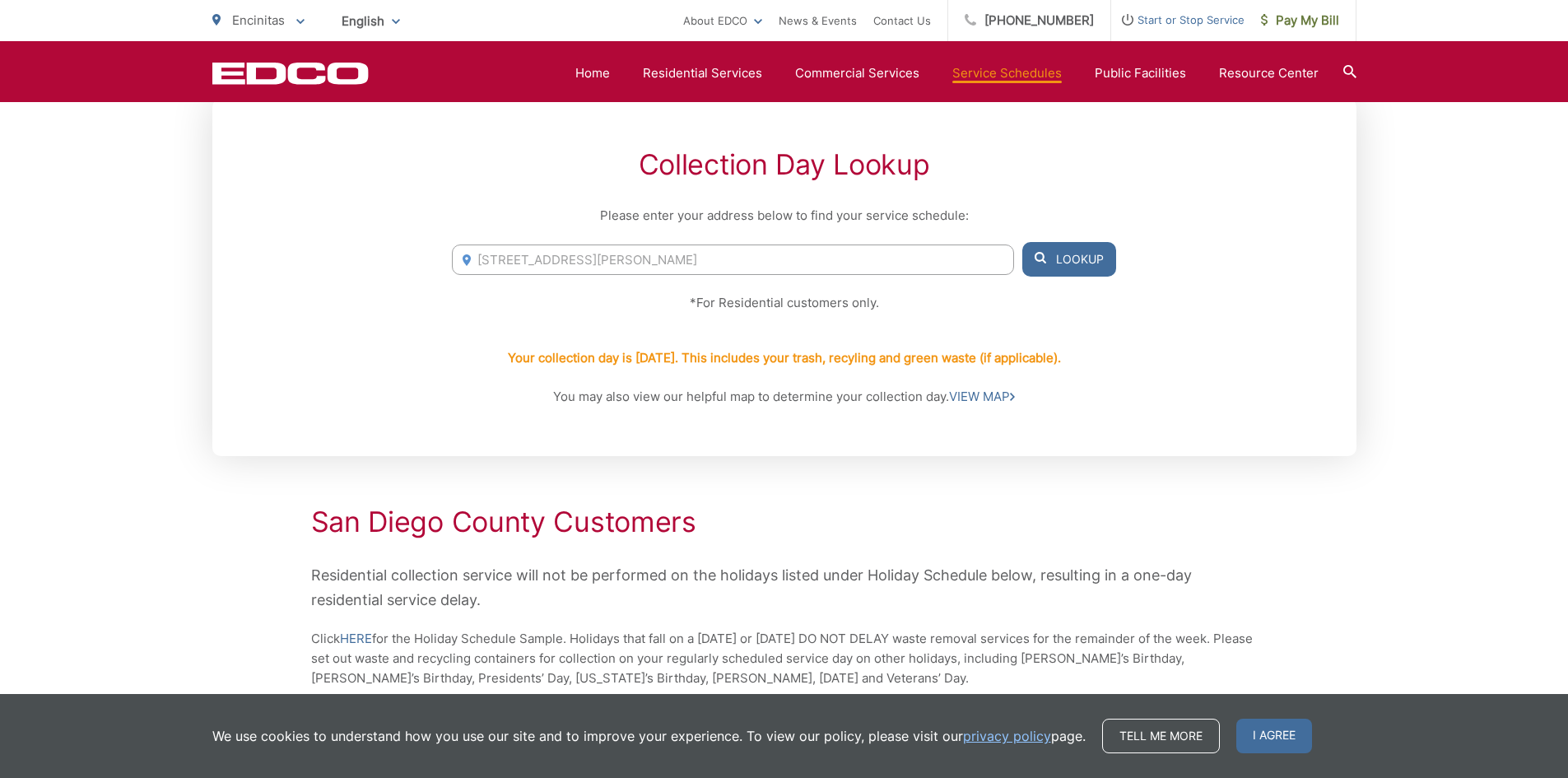
drag, startPoint x: 711, startPoint y: 253, endPoint x: 181, endPoint y: 255, distance: 530.0
click at [181, 255] on div "Service Schedules Collection Day Lookup Please enter your address below to find…" at bounding box center [784, 690] width 1568 height 1957
click at [1119, 256] on div "Collection Day Lookup Please enter your address below to find your service sche…" at bounding box center [784, 277] width 1144 height 357
click at [1077, 261] on button "Lookup" at bounding box center [1069, 259] width 94 height 34
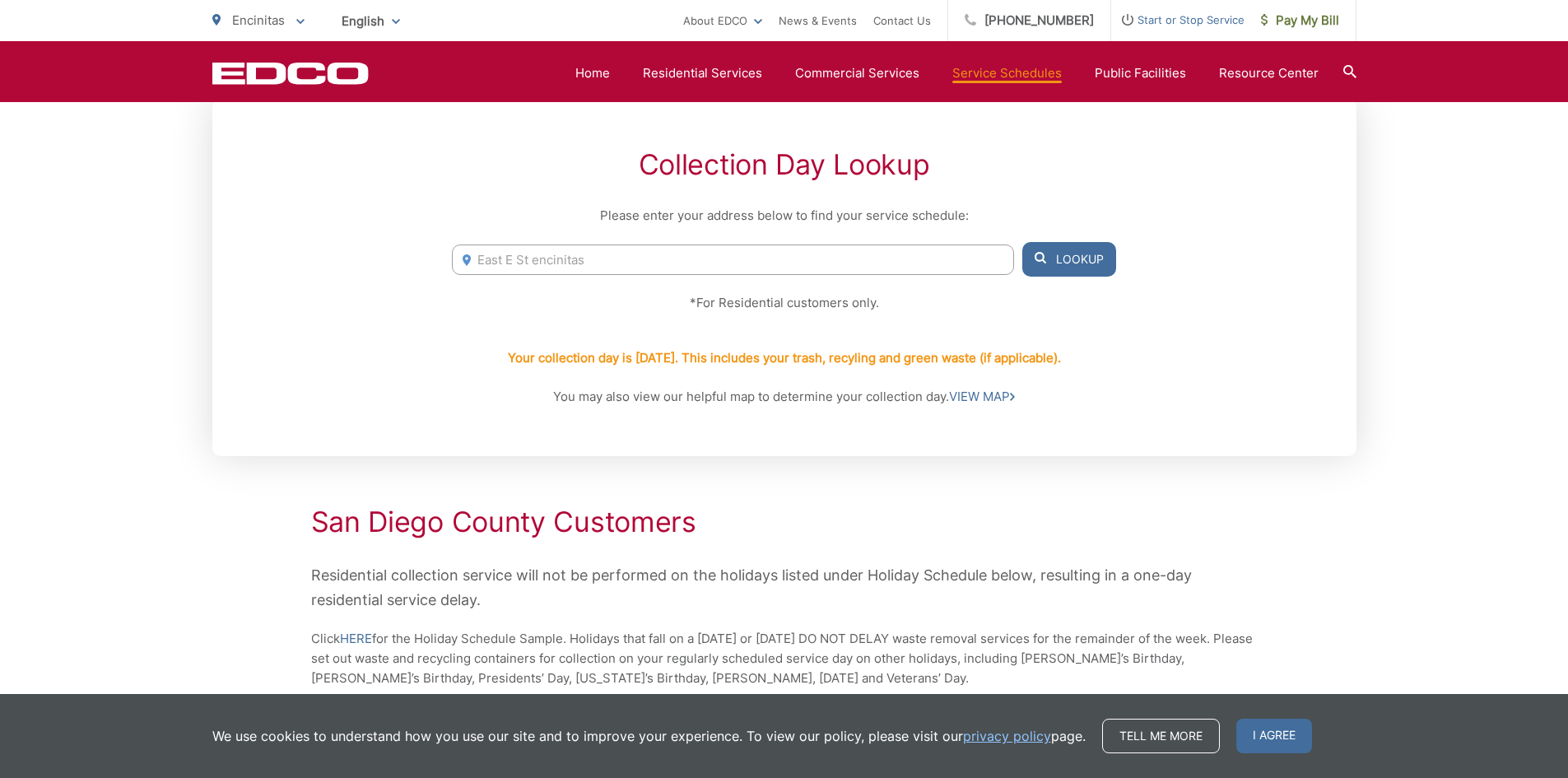
click at [1077, 261] on button "Lookup" at bounding box center [1069, 259] width 94 height 34
click at [609, 260] on input "East E St encinitas" at bounding box center [732, 259] width 562 height 31
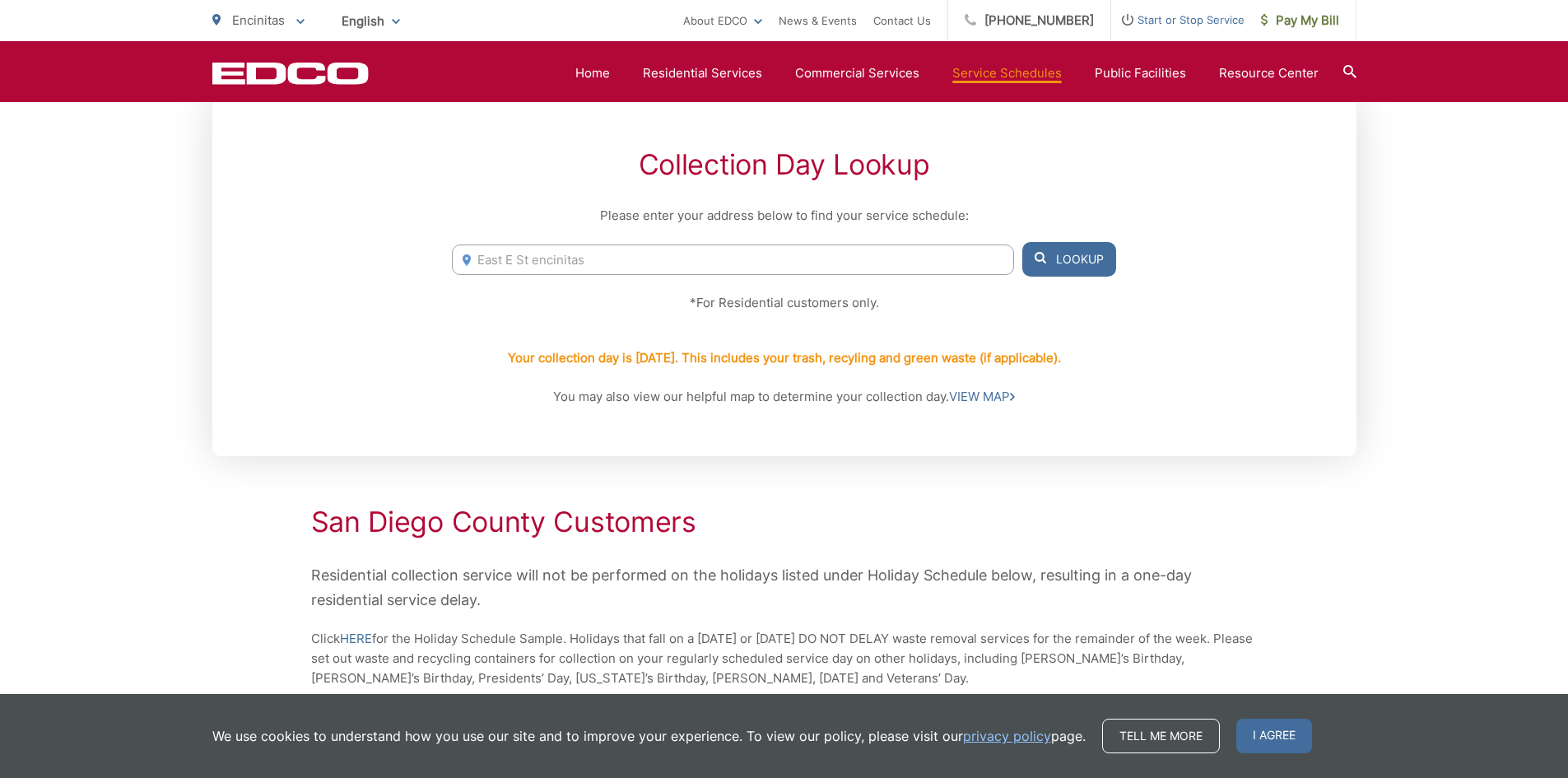
click at [609, 260] on input "East E St encinitas" at bounding box center [732, 259] width 562 height 31
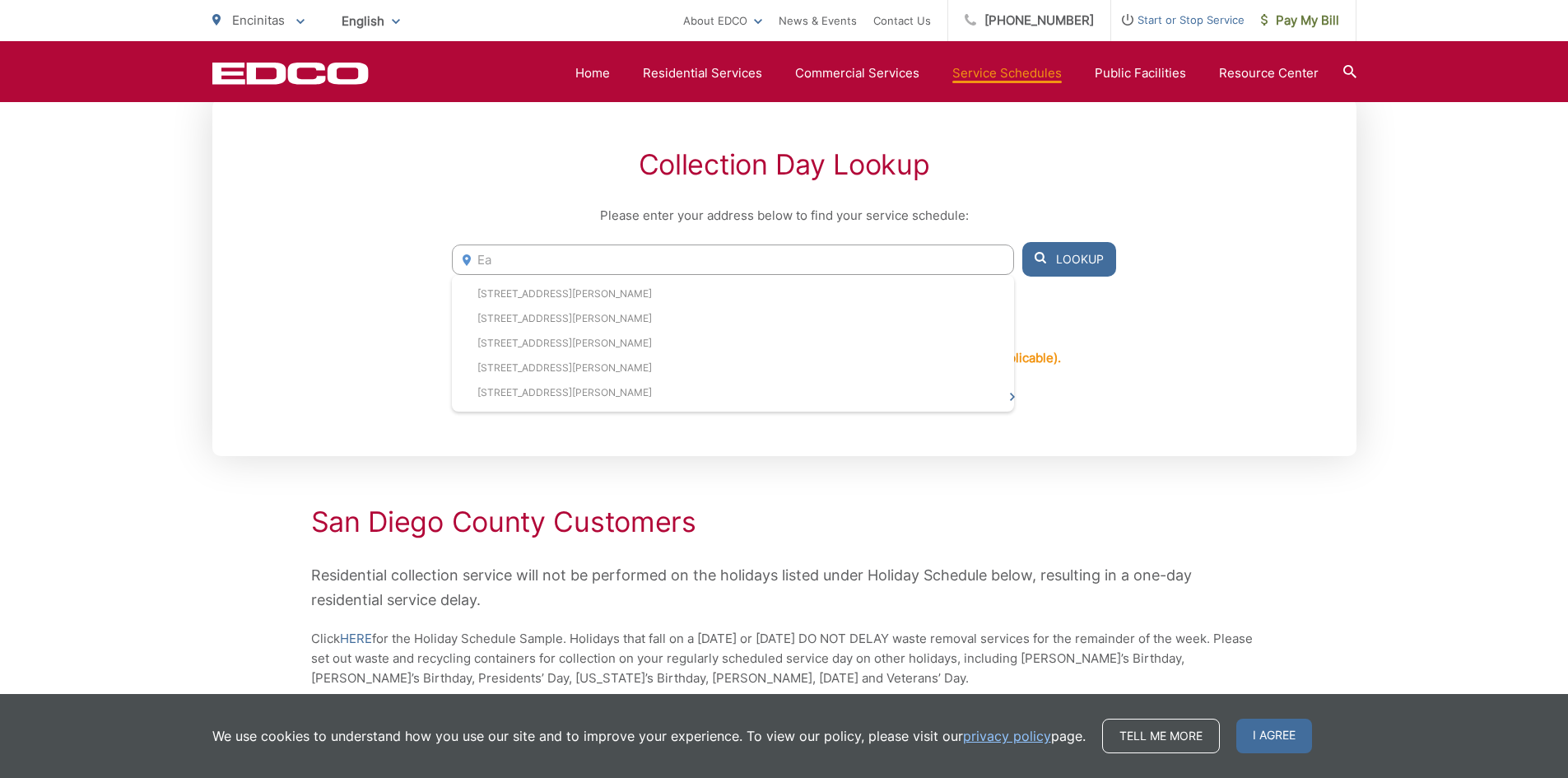
type input "E"
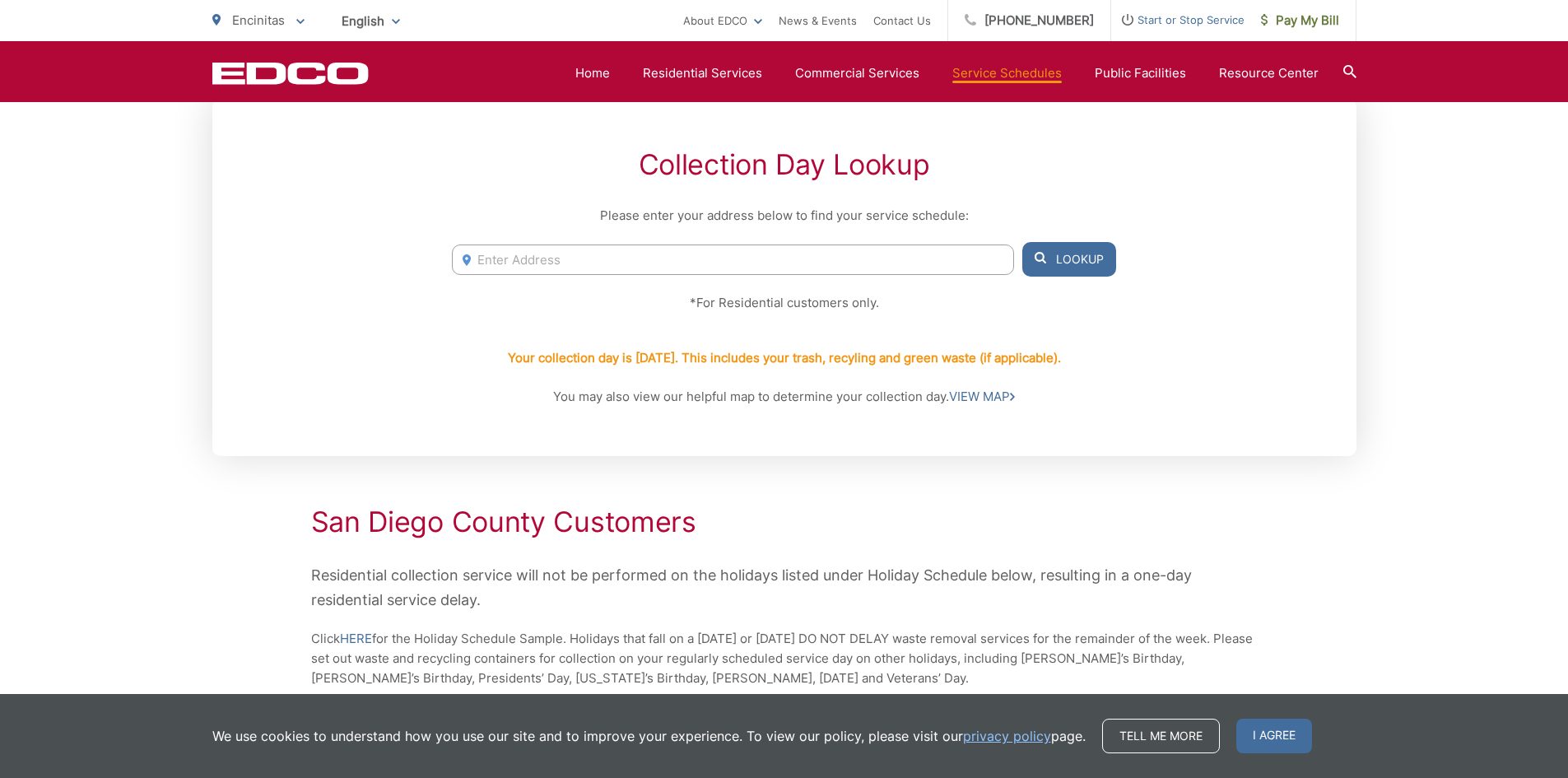
click at [585, 260] on input "Enter Address" at bounding box center [732, 259] width 562 height 31
drag, startPoint x: 671, startPoint y: 261, endPoint x: 194, endPoint y: 273, distance: 477.2
click at [194, 273] on div "Service Schedules Collection Day Lookup Please enter your address below to find…" at bounding box center [784, 690] width 1568 height 1957
paste input "1655 Buttercup Rd, Encinitas, CA 92024"
click at [1057, 264] on button "Lookup" at bounding box center [1069, 259] width 94 height 34
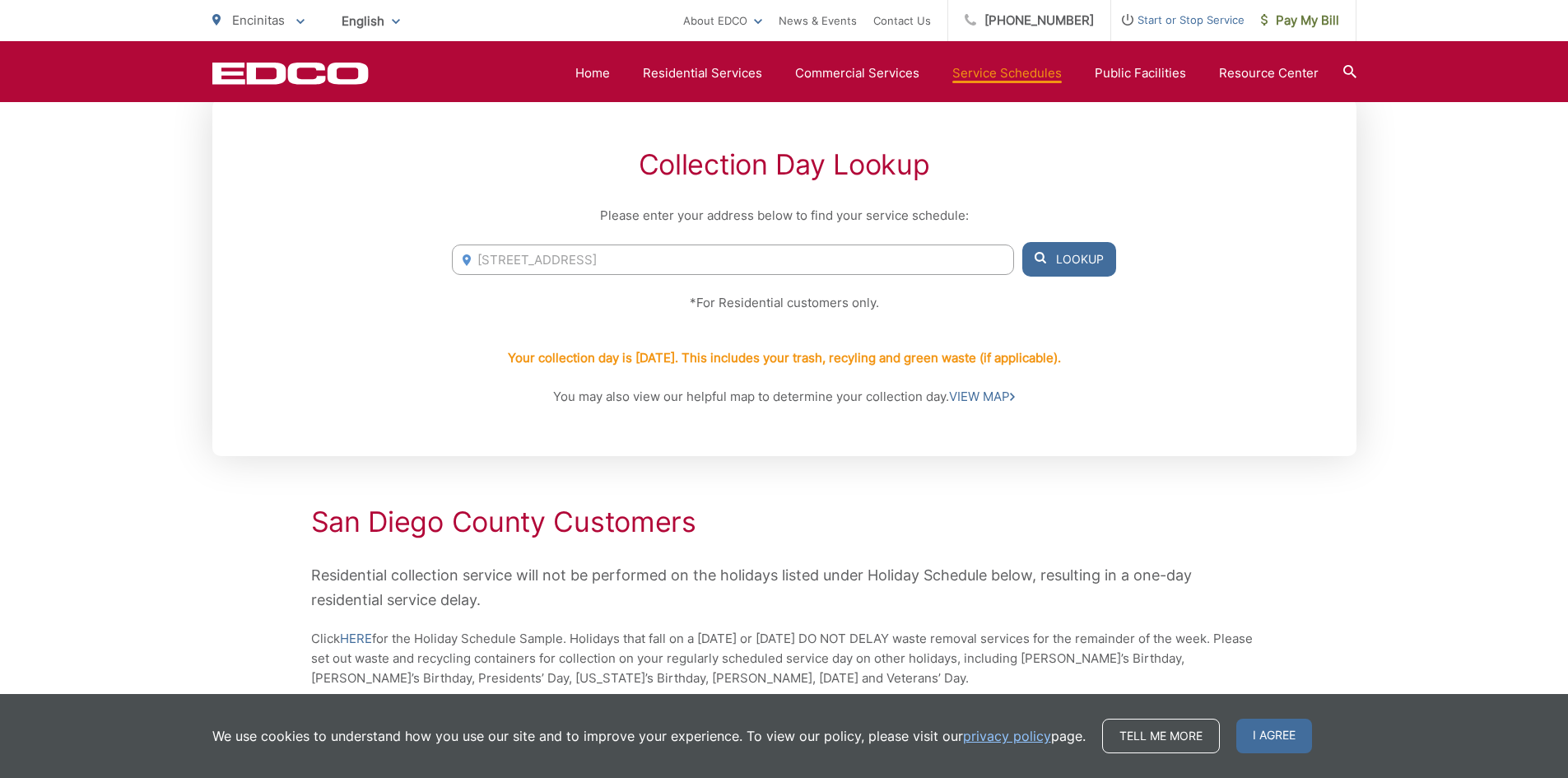
click at [1061, 253] on button "Lookup" at bounding box center [1069, 259] width 94 height 34
drag, startPoint x: 725, startPoint y: 258, endPoint x: 191, endPoint y: 239, distance: 534.3
click at [191, 239] on div "Service Schedules Collection Day Lookup Please enter your address below to find…" at bounding box center [784, 690] width 1568 height 1957
paste input "35 East E Street"
click at [1071, 261] on button "Lookup" at bounding box center [1069, 259] width 94 height 34
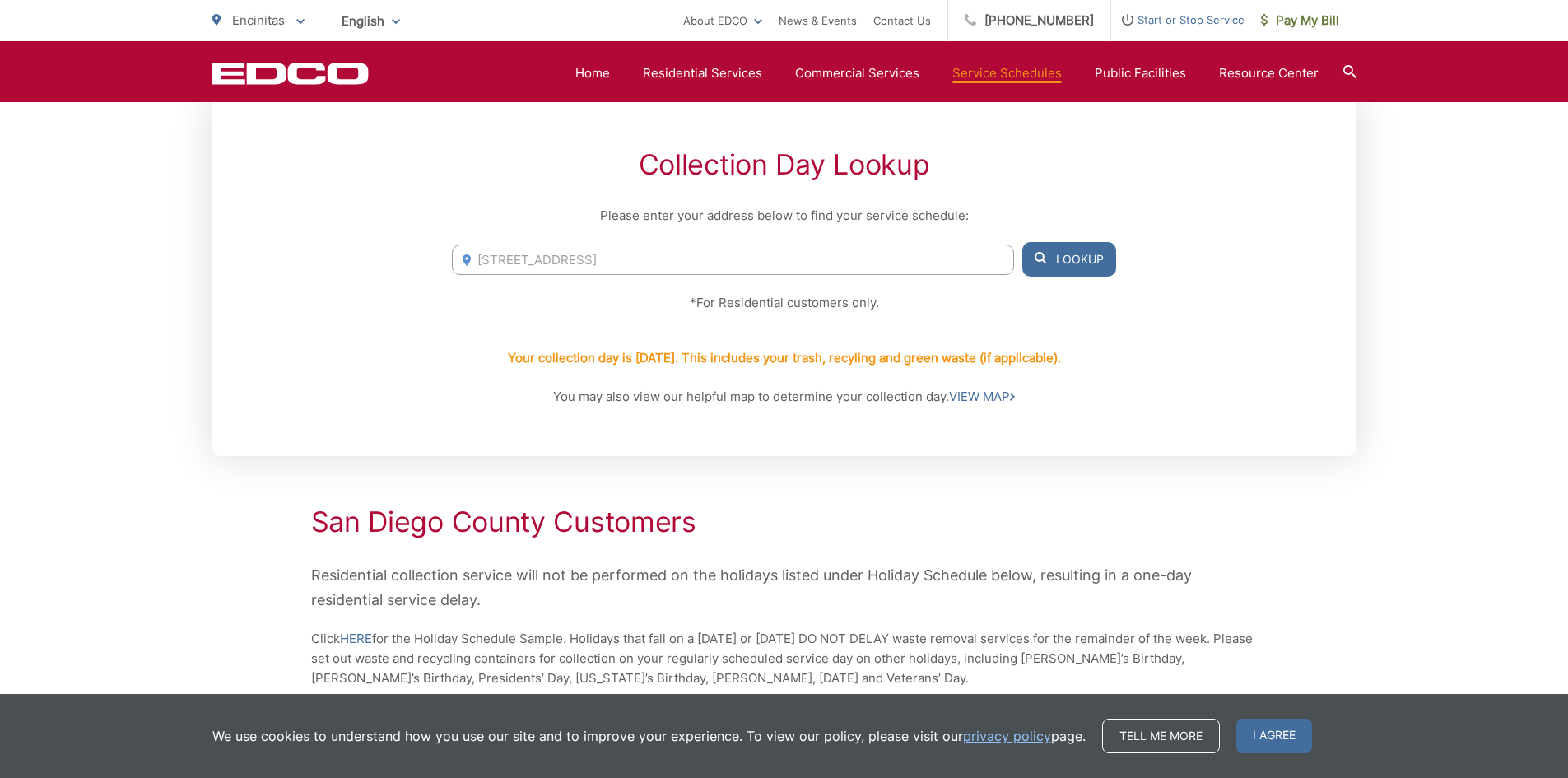
click at [1071, 261] on button "Lookup" at bounding box center [1069, 259] width 94 height 34
click at [1073, 259] on button "Lookup" at bounding box center [1069, 259] width 94 height 34
click at [643, 260] on input "35 East E Street, Encinitas, CA 92024" at bounding box center [732, 259] width 562 height 31
paste input "2165 Cambridge Ave, Cardiff, CA 92007"
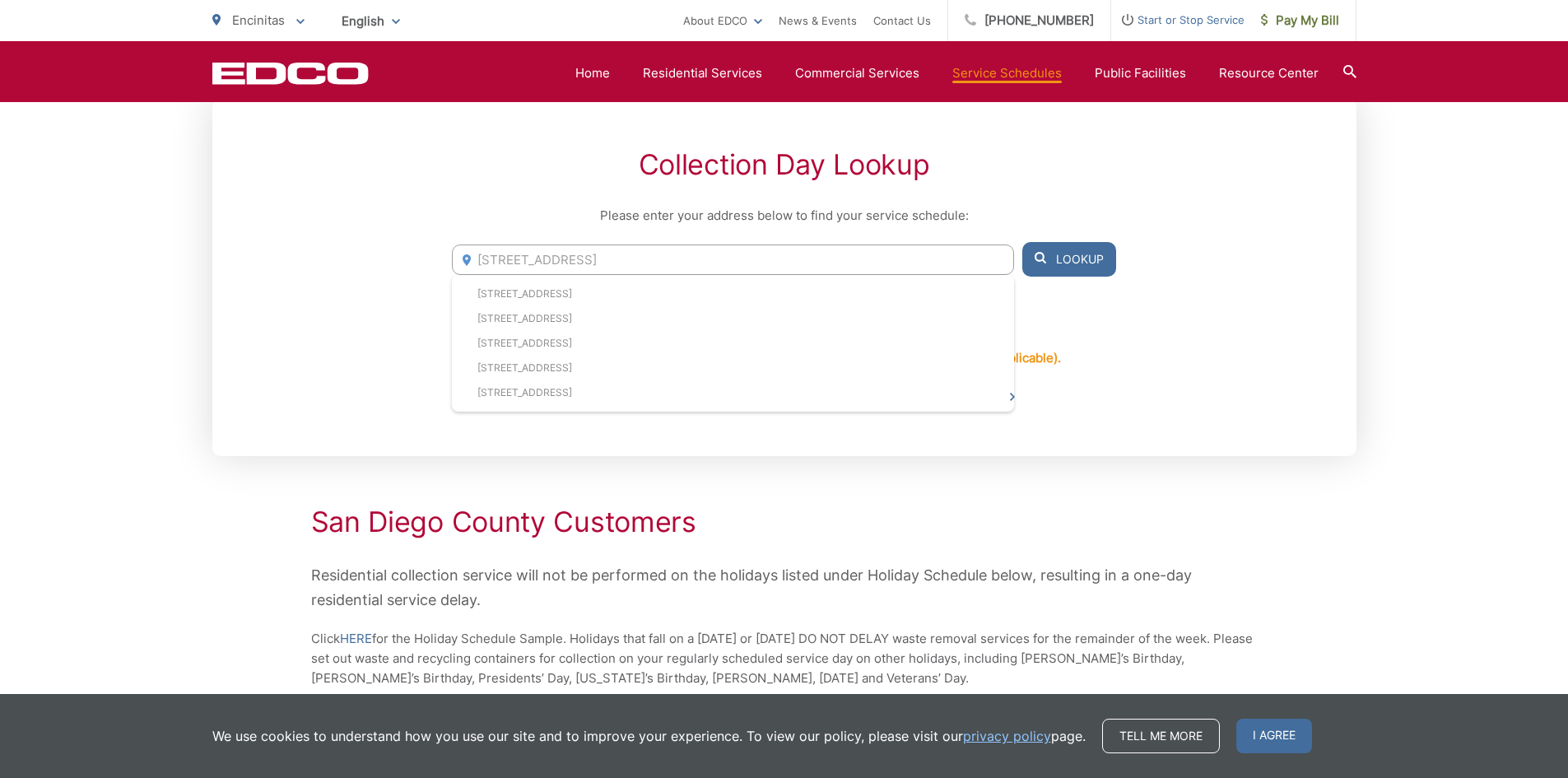
click at [1066, 259] on button "Lookup" at bounding box center [1069, 259] width 94 height 34
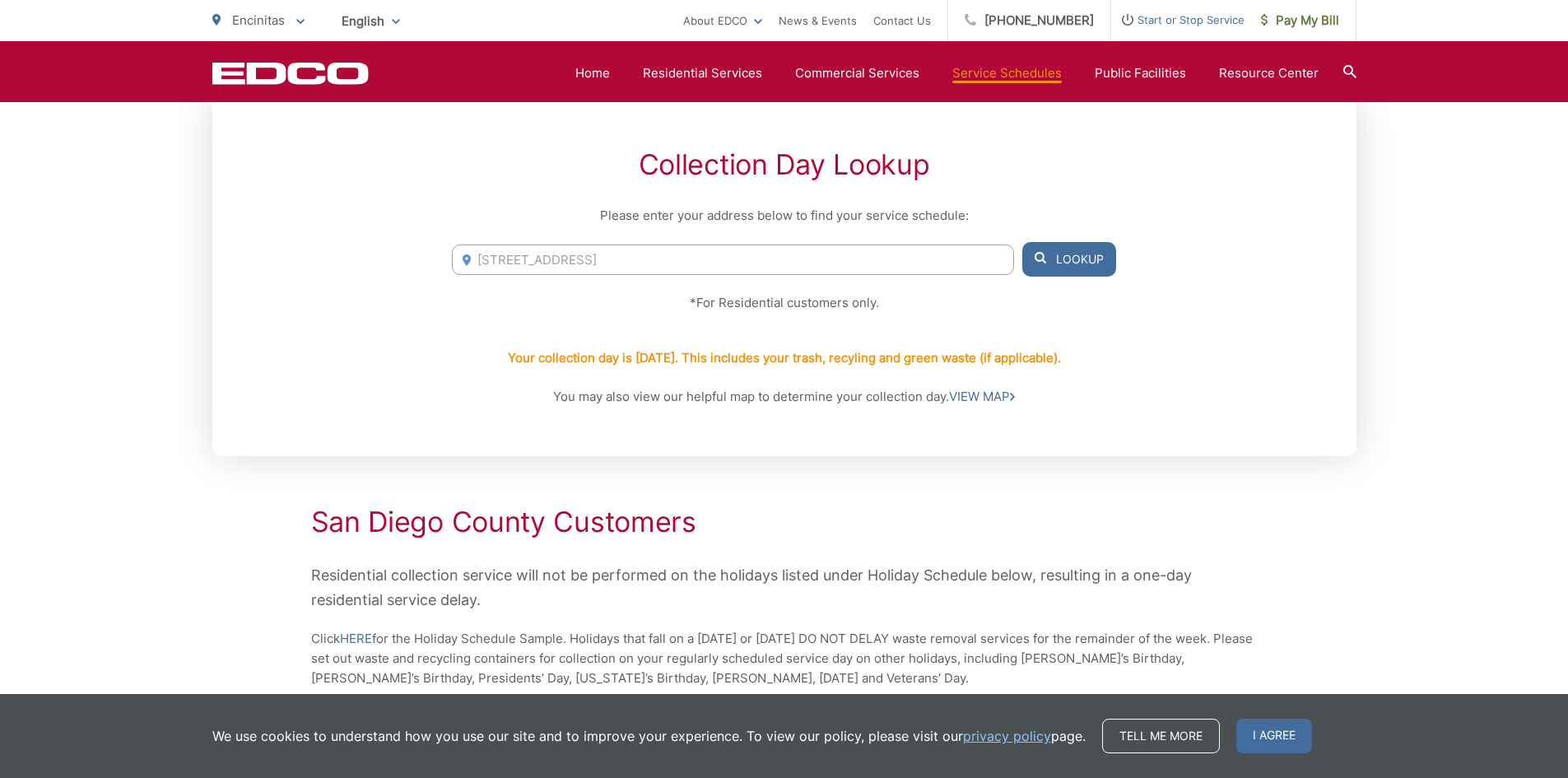
click at [1066, 259] on button "Lookup" at bounding box center [1069, 259] width 94 height 34
drag, startPoint x: 744, startPoint y: 257, endPoint x: 350, endPoint y: 264, distance: 394.1
click at [350, 264] on div "Collection Day Lookup Please enter your address below to find your service sche…" at bounding box center [784, 277] width 1144 height 357
paste input "1639 Orange Blossom Way, Encinitas, CA 92024"
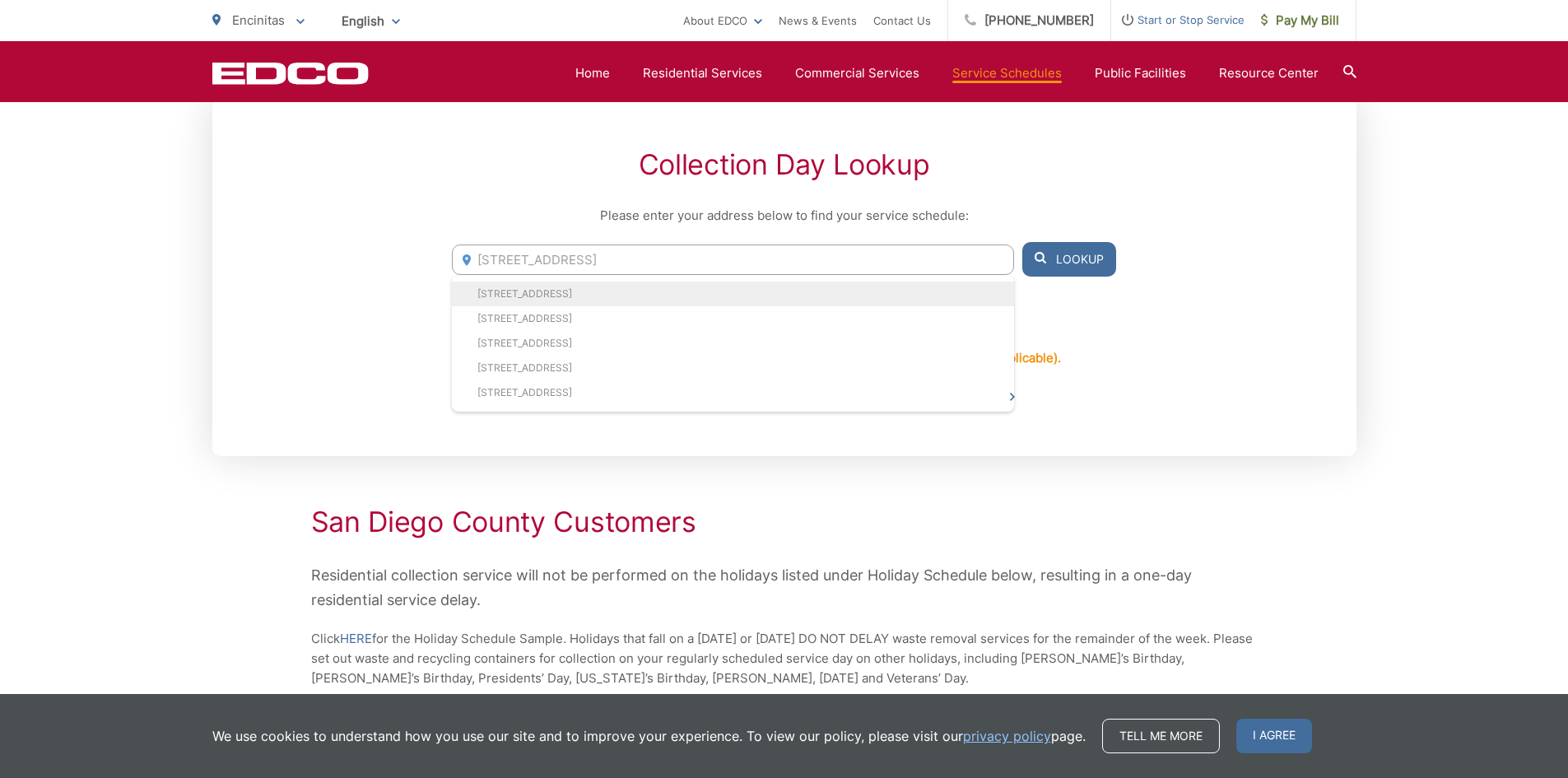
click at [825, 298] on li "1639 Orange Blossom Way, Encinitas, CA, 92024" at bounding box center [732, 294] width 562 height 25
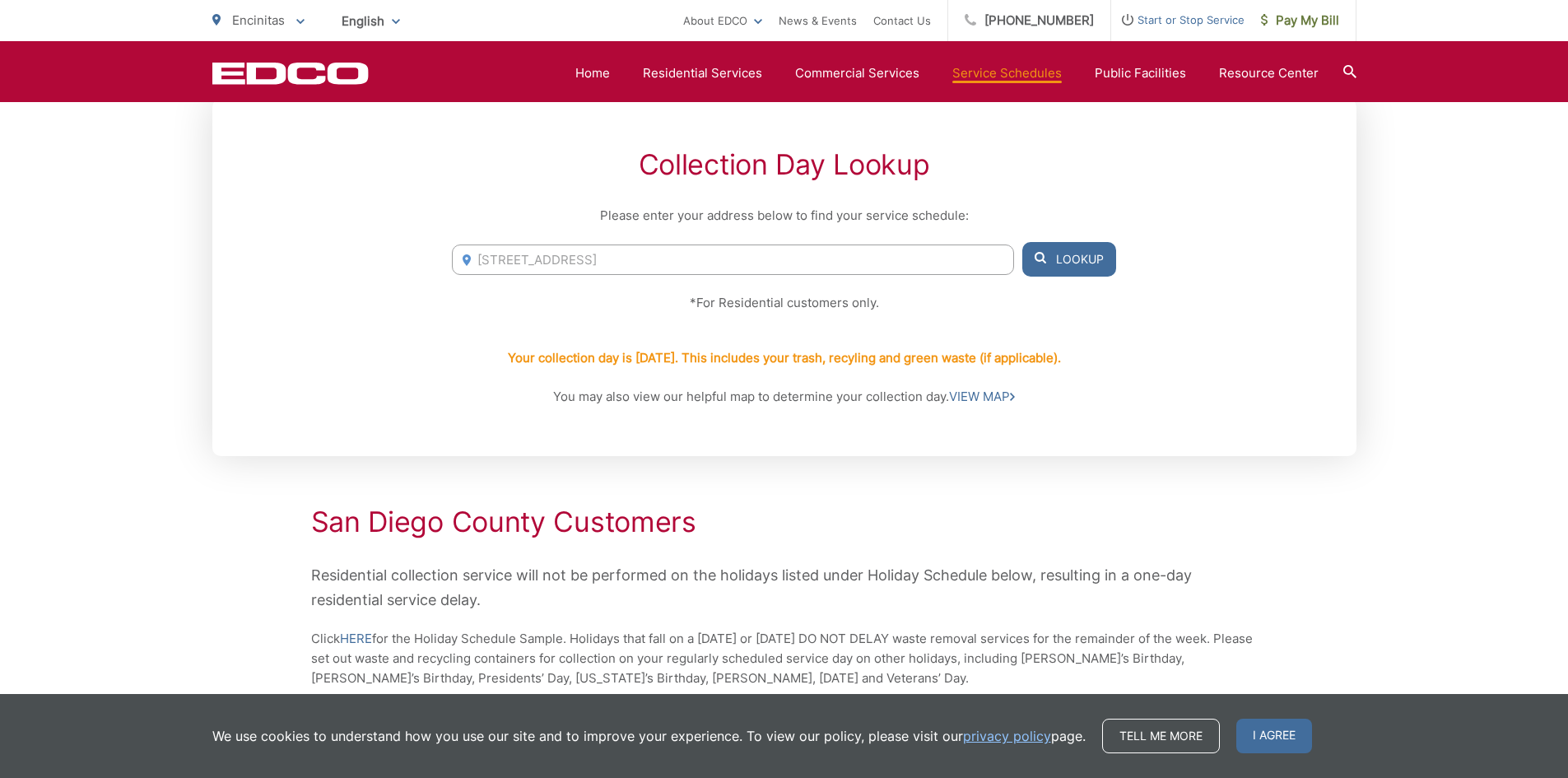
click at [1050, 259] on button "Lookup" at bounding box center [1069, 259] width 94 height 34
drag, startPoint x: 786, startPoint y: 267, endPoint x: 191, endPoint y: 272, distance: 595.0
click at [191, 272] on div "Service Schedules Collection Day Lookup Please enter your address below to find…" at bounding box center [784, 690] width 1568 height 1957
paste input "733 Lotus Blossom St, Encinitas, CA"
click at [1093, 261] on button "Lookup" at bounding box center [1069, 259] width 94 height 34
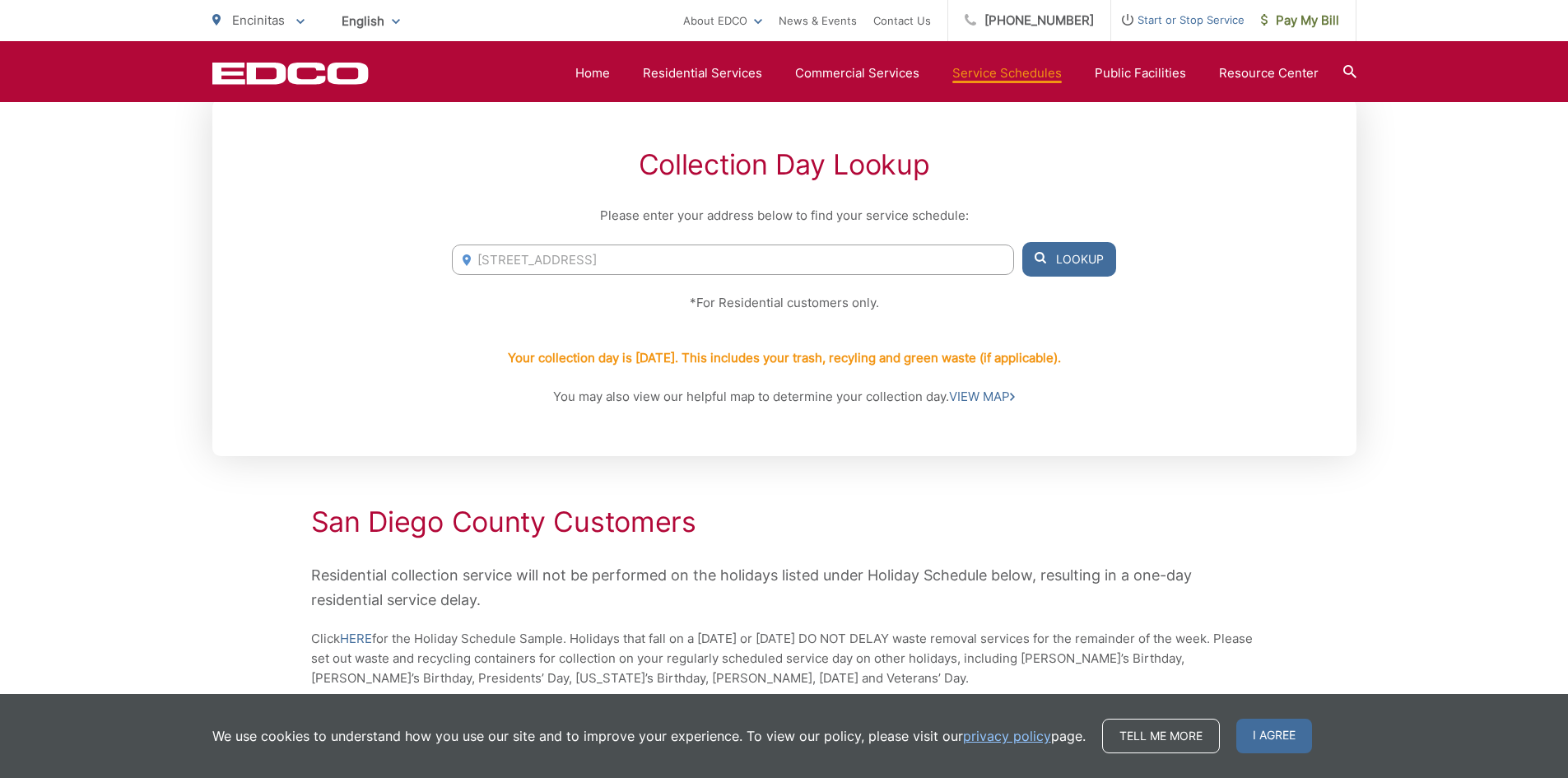
drag, startPoint x: 791, startPoint y: 263, endPoint x: 0, endPoint y: 237, distance: 791.4
click at [0, 237] on div "Service Schedules Collection Day Lookup Please enter your address below to find…" at bounding box center [784, 690] width 1568 height 1957
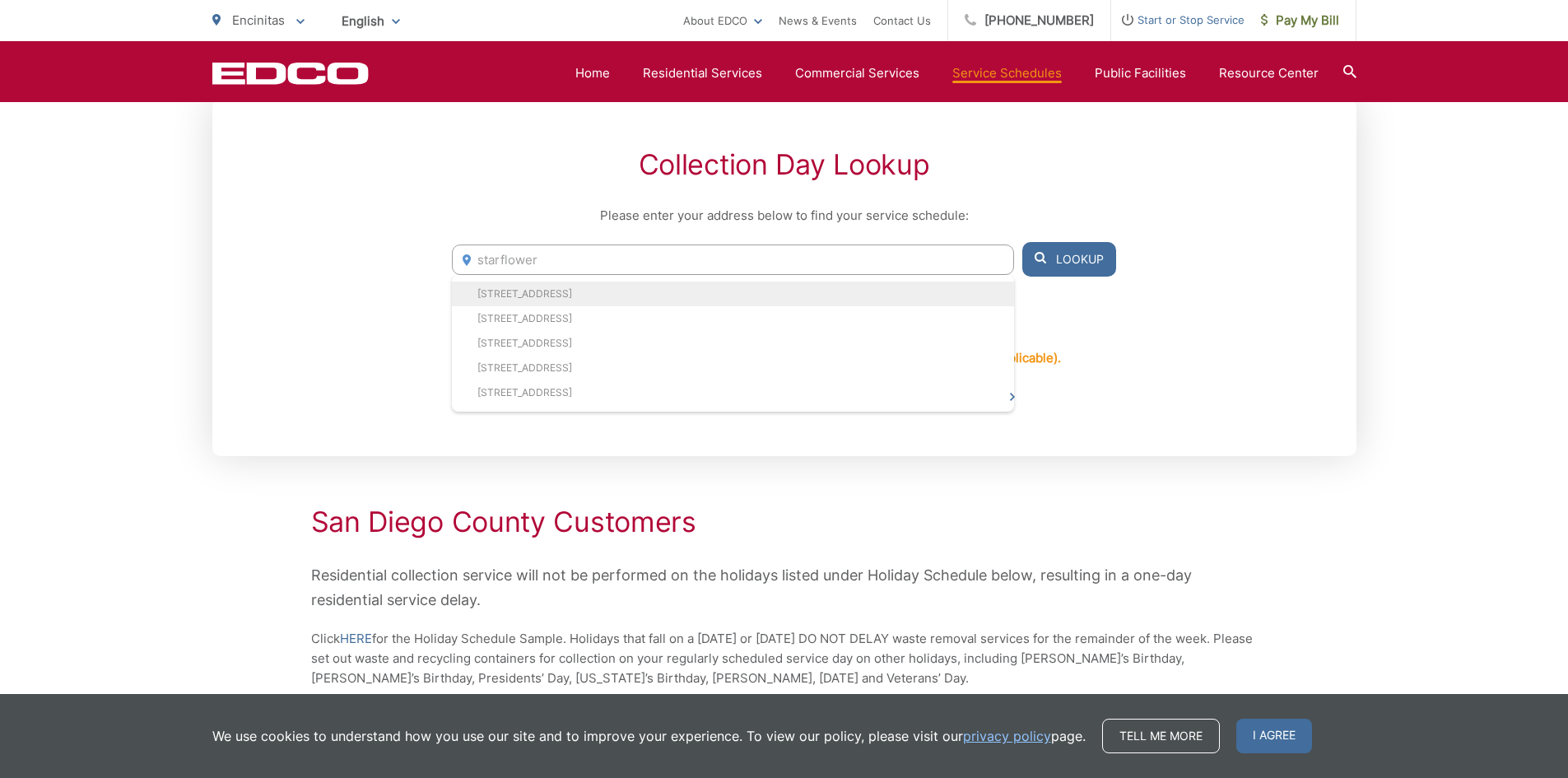
click at [525, 300] on li "879 Starflower Road, Encinitas, CA, 92024" at bounding box center [732, 294] width 562 height 25
type input "879 Starflower Road, Encinitas, CA, 92024"
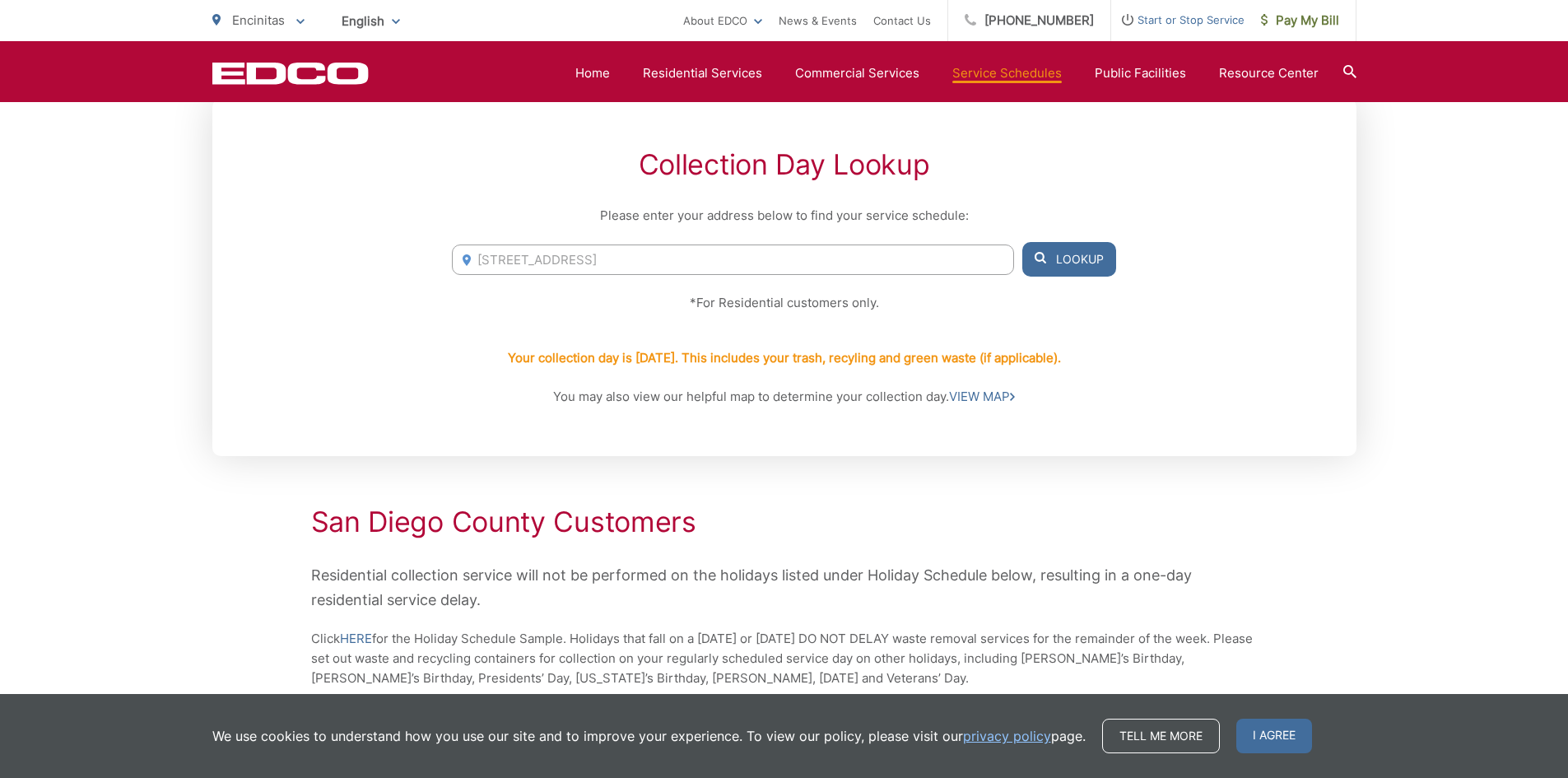
click at [1073, 253] on button "Lookup" at bounding box center [1069, 259] width 94 height 34
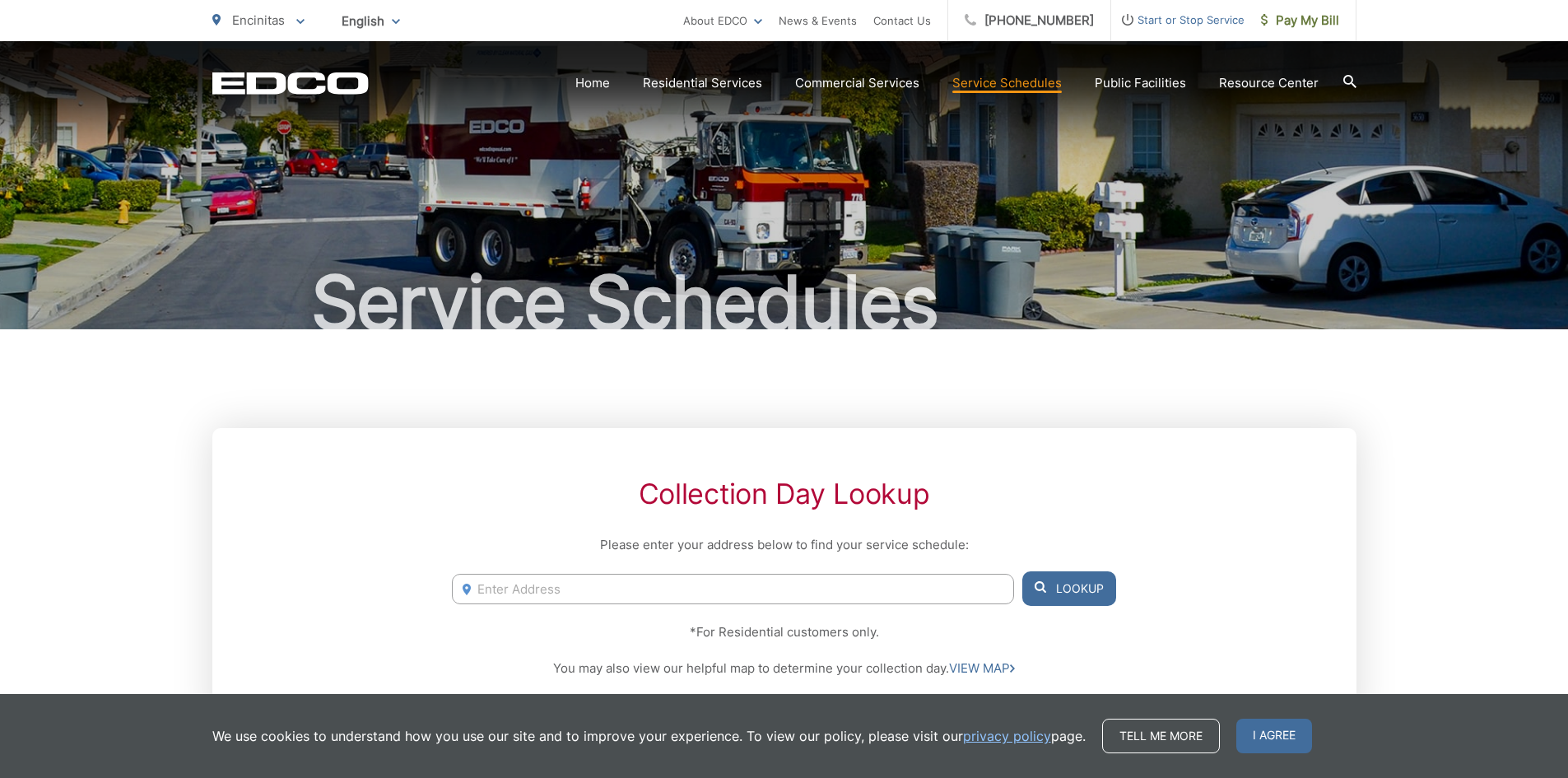
click at [696, 586] on input "Enter Address" at bounding box center [732, 589] width 562 height 31
paste input "[STREET_ADDRESS]"
click at [1067, 588] on button "Lookup" at bounding box center [1069, 589] width 94 height 34
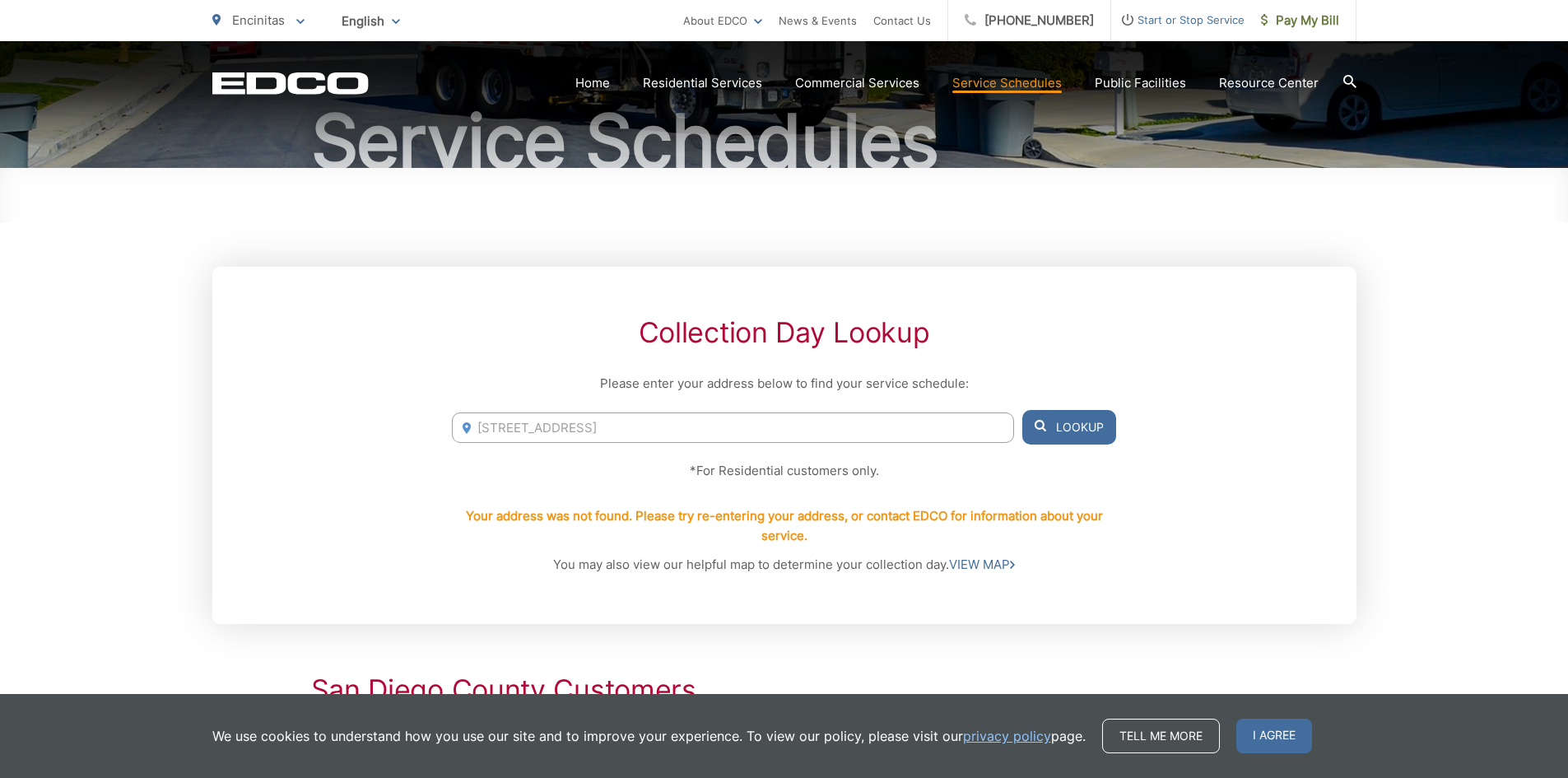
scroll to position [165, 0]
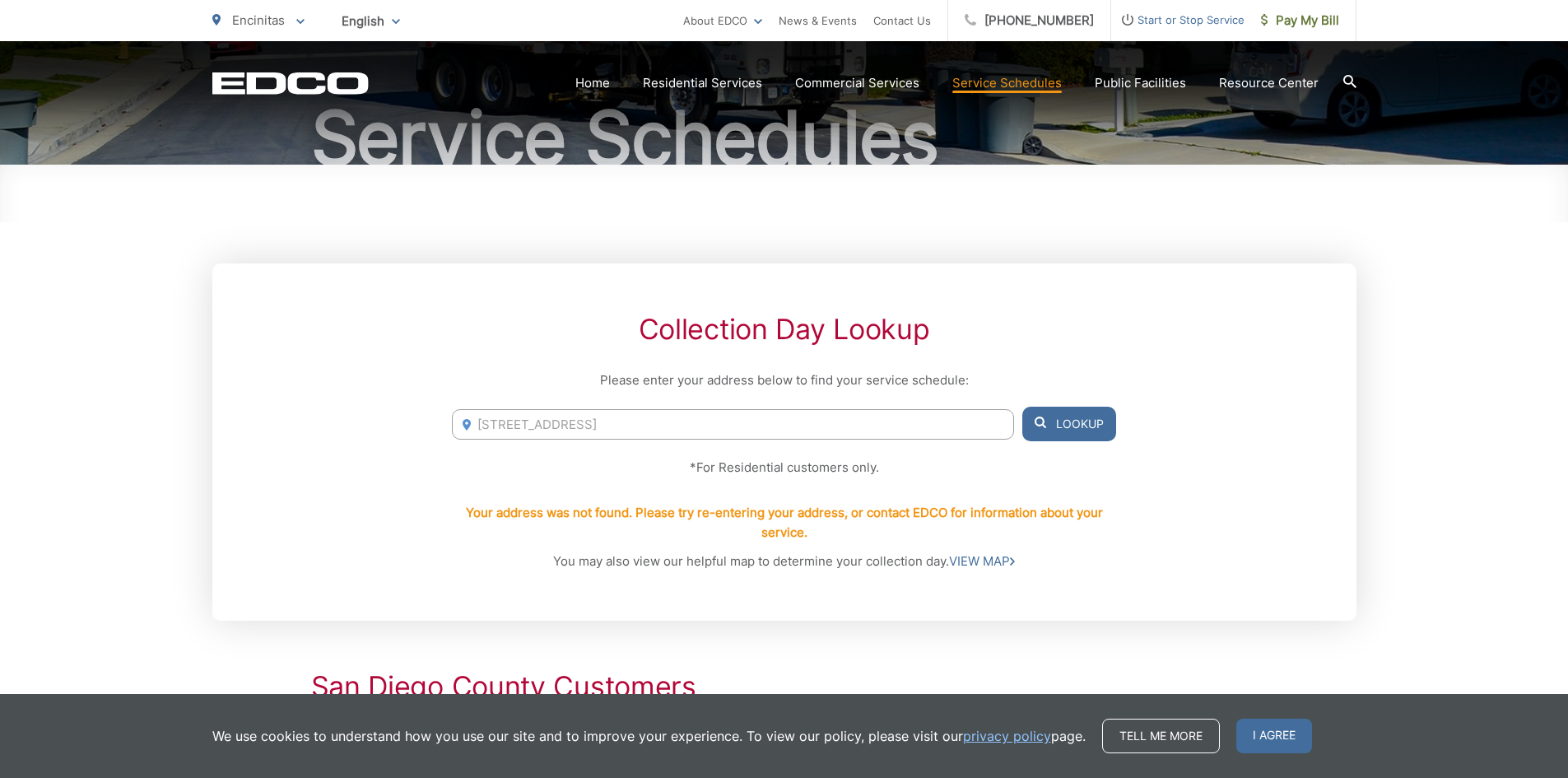
click at [504, 411] on input "[STREET_ADDRESS]" at bounding box center [732, 425] width 562 height 31
click at [758, 423] on input "[STREET_ADDRESS]" at bounding box center [732, 425] width 562 height 31
click at [678, 458] on li "[STREET_ADDRESS]" at bounding box center [732, 458] width 562 height 25
type input "[STREET_ADDRESS]"
